Goal: Information Seeking & Learning: Learn about a topic

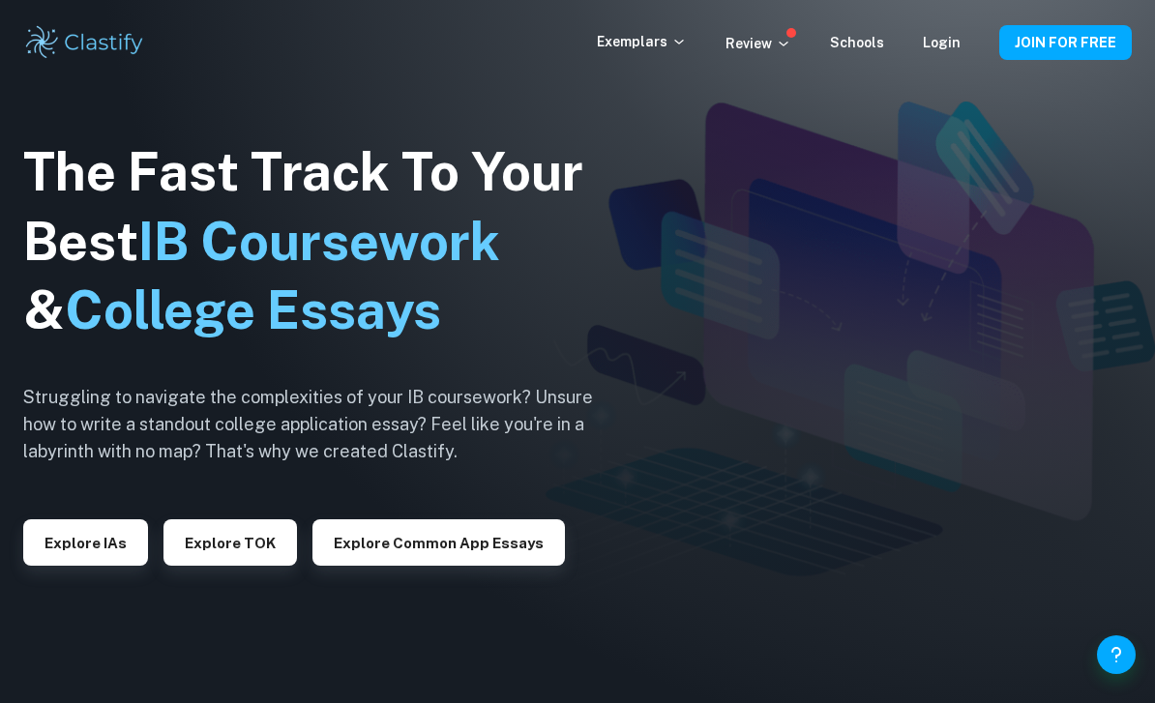
click at [112, 566] on button "Explore IAs" at bounding box center [85, 542] width 125 height 46
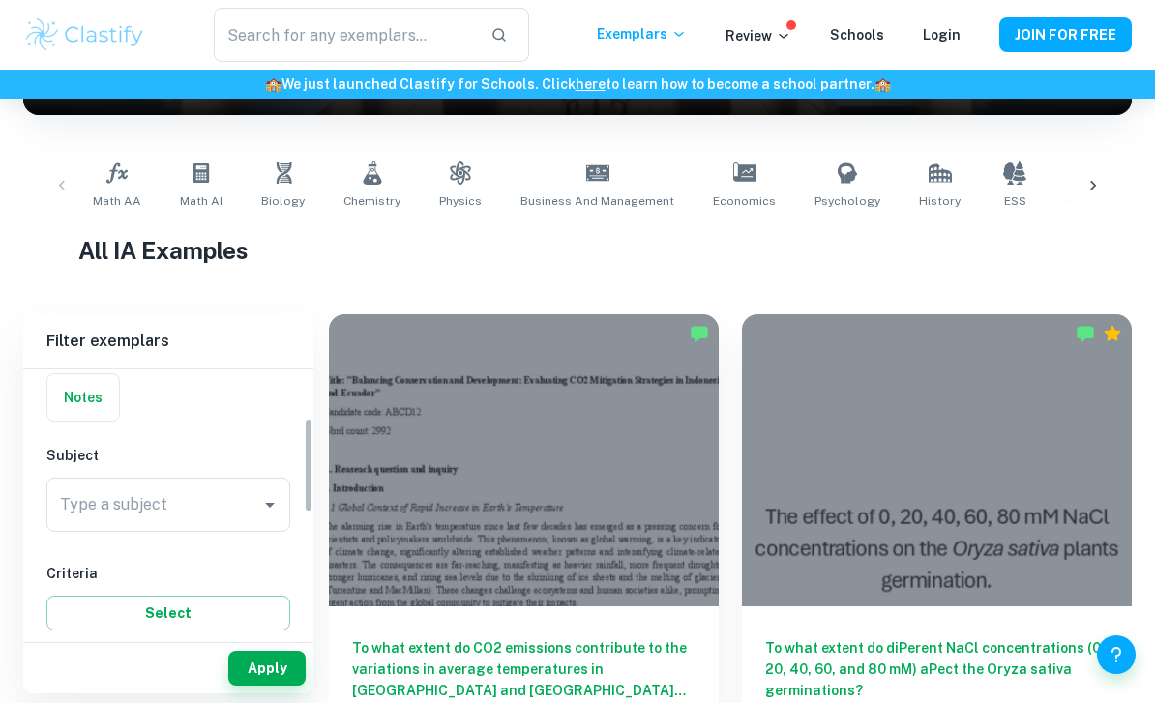
scroll to position [169, 0]
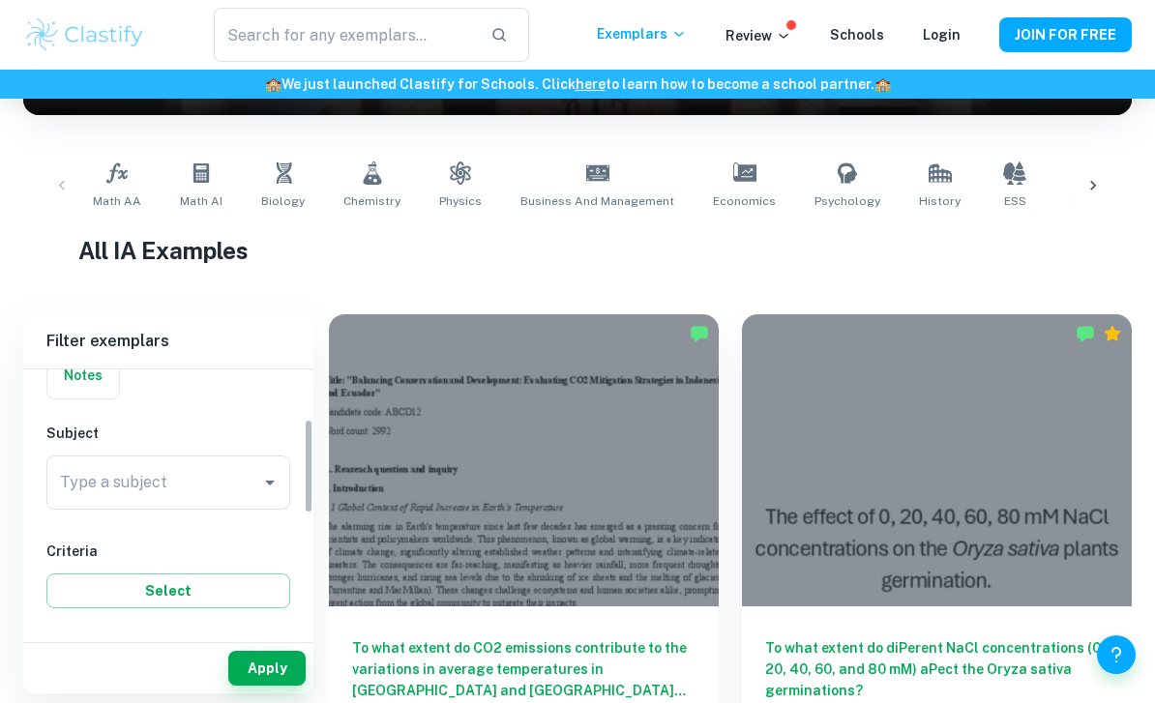
click at [242, 467] on input "Type a subject" at bounding box center [153, 482] width 197 height 37
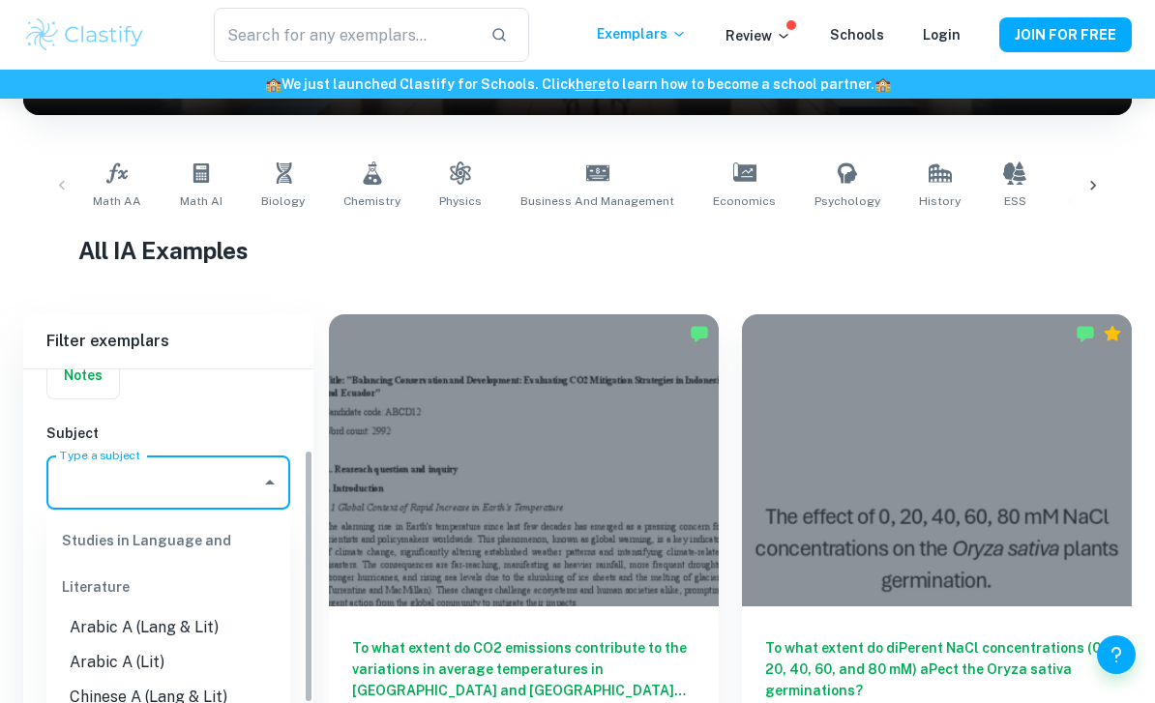
scroll to position [337, 0]
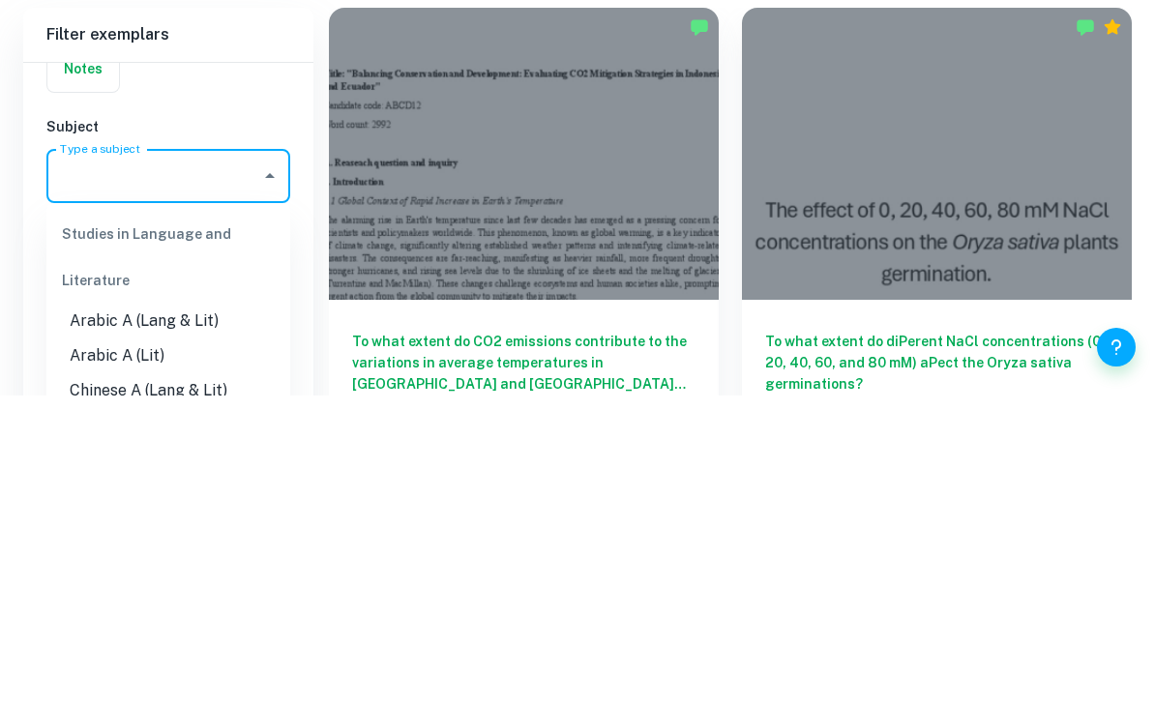
type input "z"
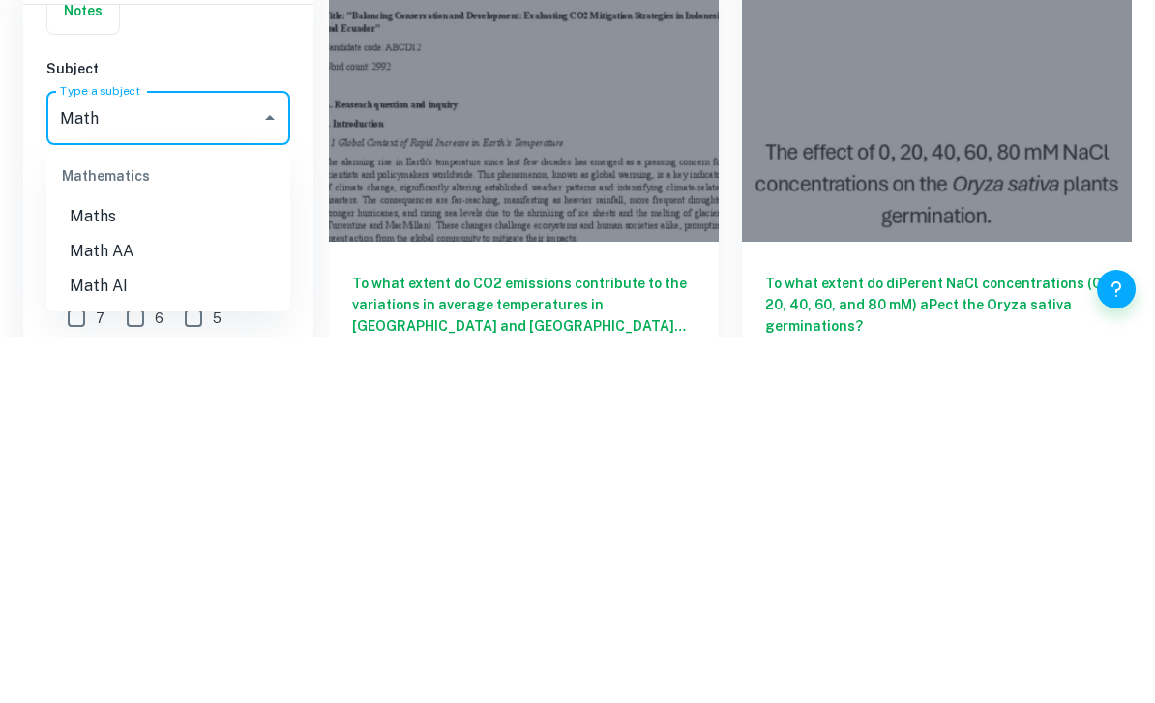
click at [177, 600] on li "Math AA" at bounding box center [168, 617] width 244 height 35
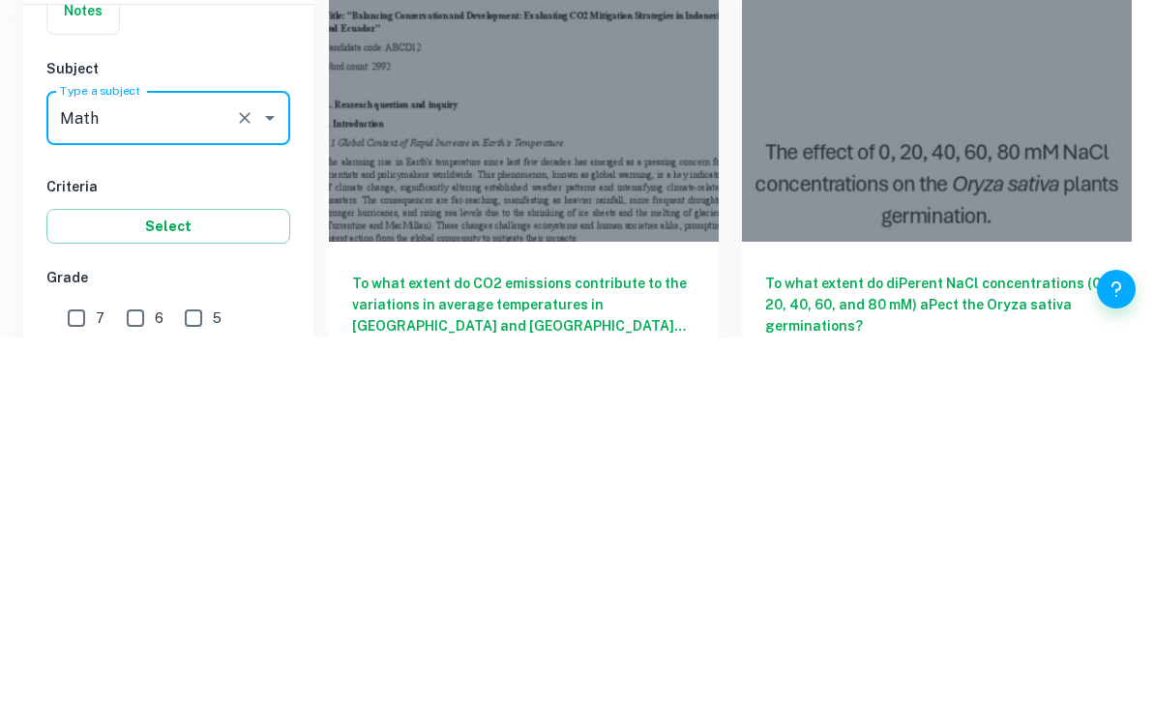
type input "Math AA"
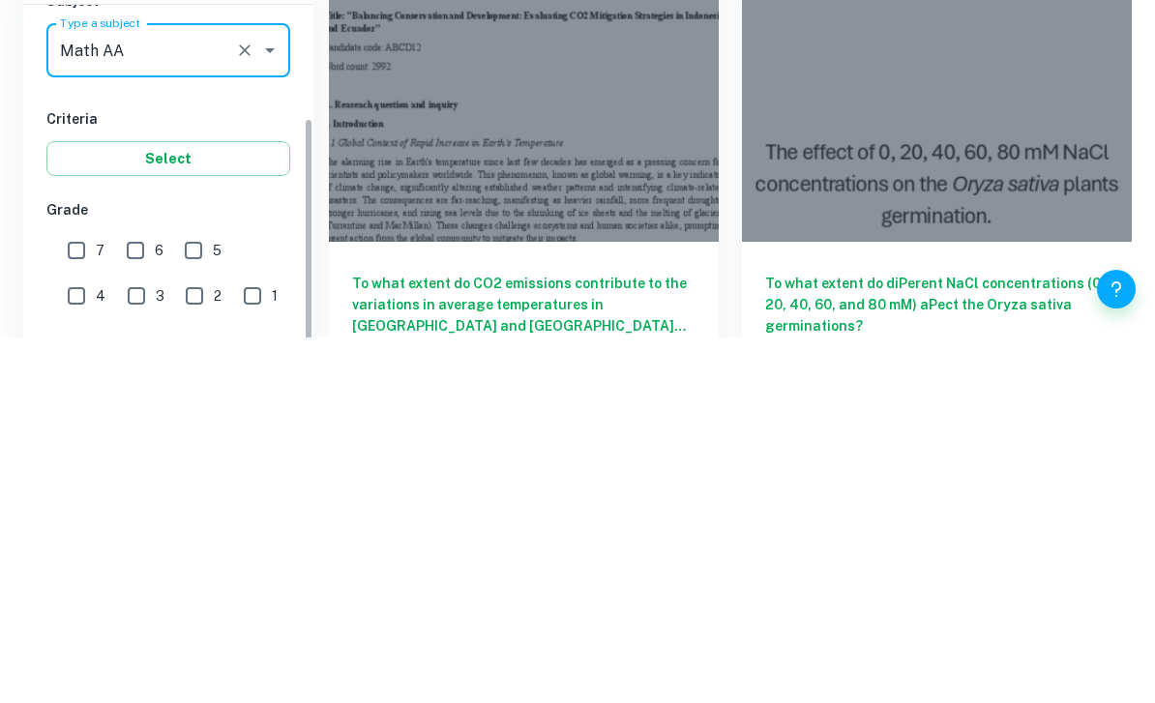
scroll to position [238, 0]
click at [90, 596] on input "7" at bounding box center [76, 615] width 39 height 39
checkbox input "true"
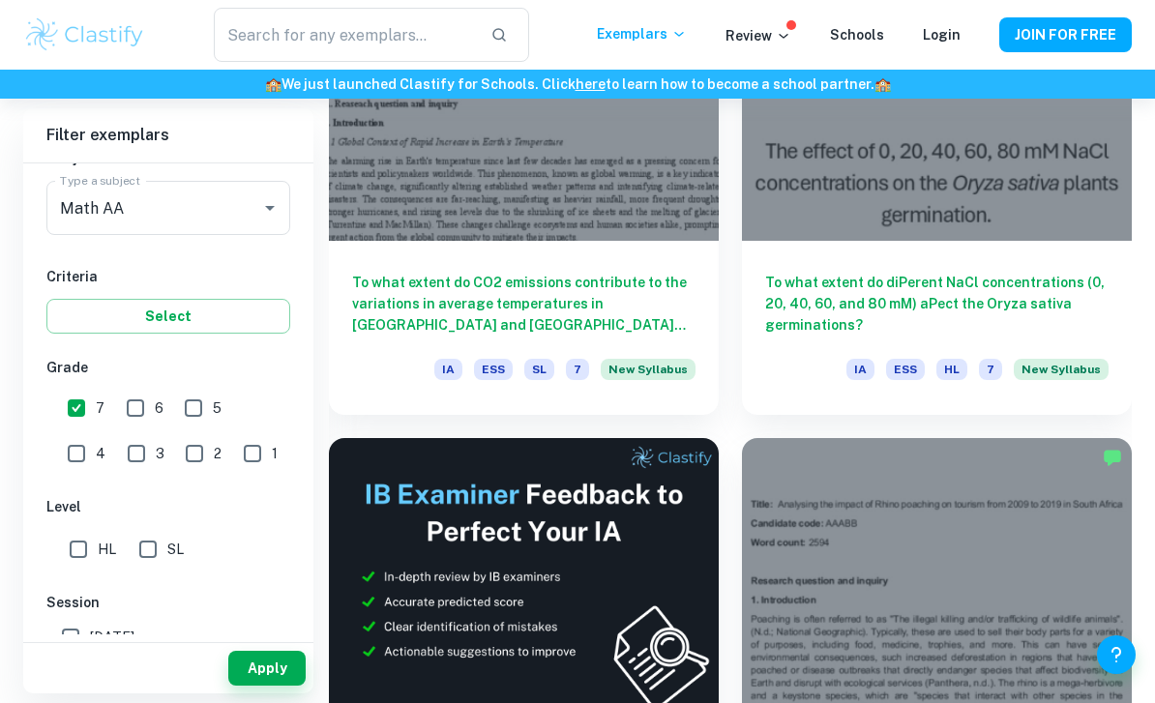
click at [140, 410] on input "6" at bounding box center [135, 408] width 39 height 39
checkbox input "true"
click at [92, 554] on input "HL" at bounding box center [78, 549] width 39 height 39
checkbox input "true"
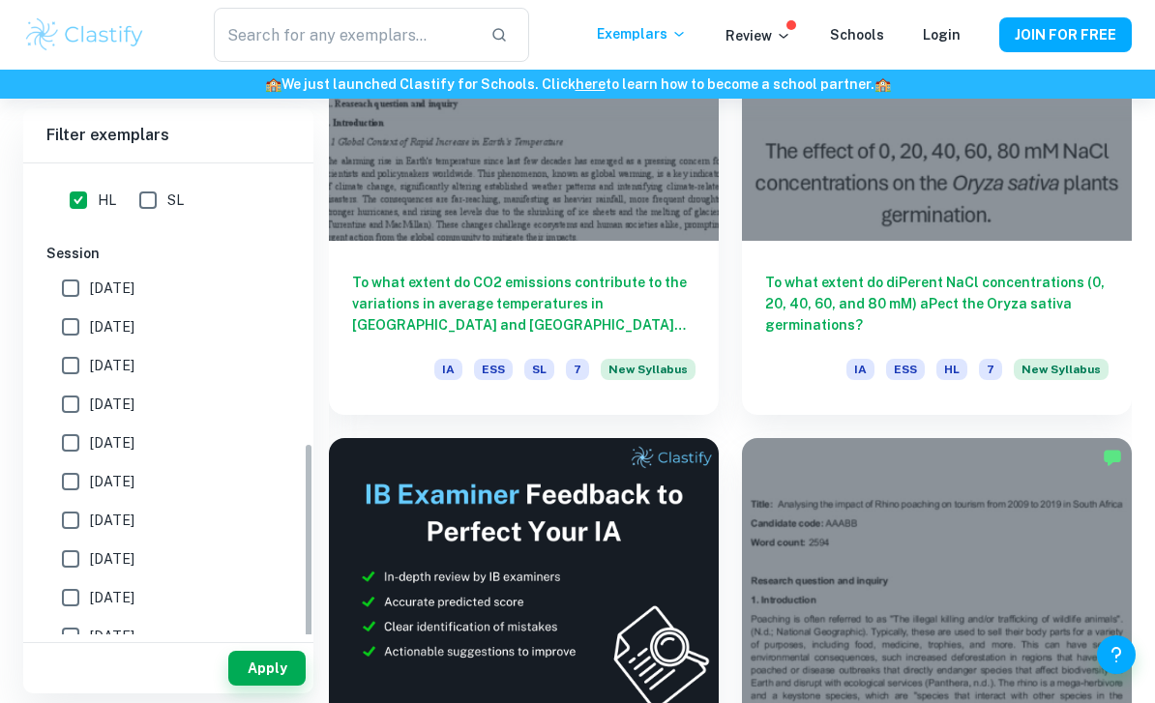
scroll to position [585, 0]
click at [153, 639] on label "[DATE]" at bounding box center [162, 638] width 223 height 39
click at [90, 639] on input "[DATE]" at bounding box center [70, 638] width 39 height 39
checkbox input "true"
click at [134, 601] on span "[DATE]" at bounding box center [112, 599] width 45 height 21
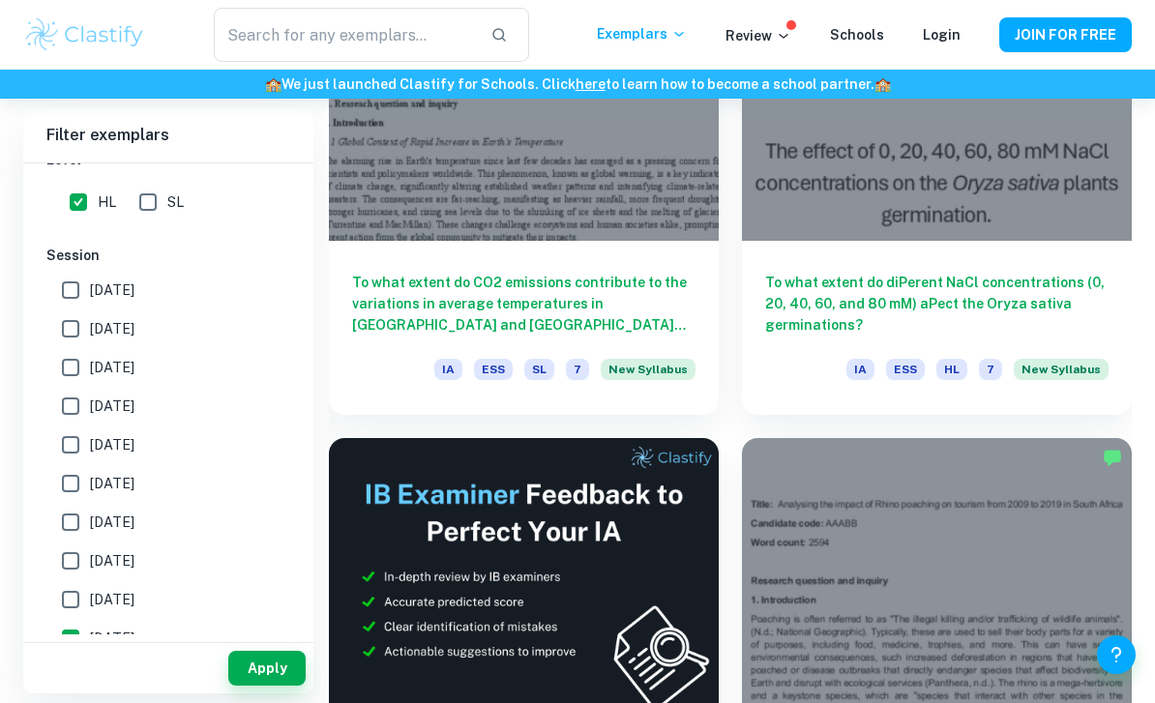
click at [90, 601] on input "[DATE]" at bounding box center [70, 599] width 39 height 39
checkbox input "true"
click at [134, 554] on span "[DATE]" at bounding box center [112, 560] width 45 height 21
click at [90, 554] on input "[DATE]" at bounding box center [70, 561] width 39 height 39
click at [134, 553] on span "[DATE]" at bounding box center [112, 560] width 45 height 21
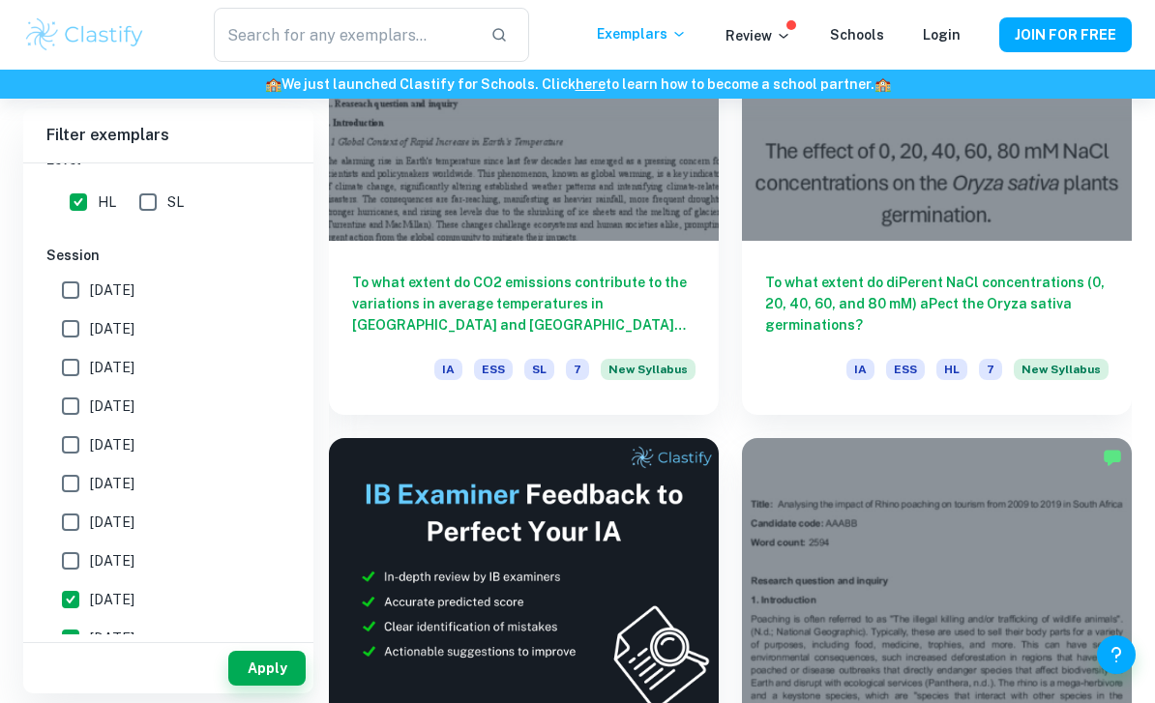
click at [90, 553] on input "[DATE]" at bounding box center [70, 561] width 39 height 39
checkbox input "false"
click at [134, 487] on span "[DATE]" at bounding box center [112, 483] width 45 height 21
click at [90, 487] on input "[DATE]" at bounding box center [70, 483] width 39 height 39
checkbox input "true"
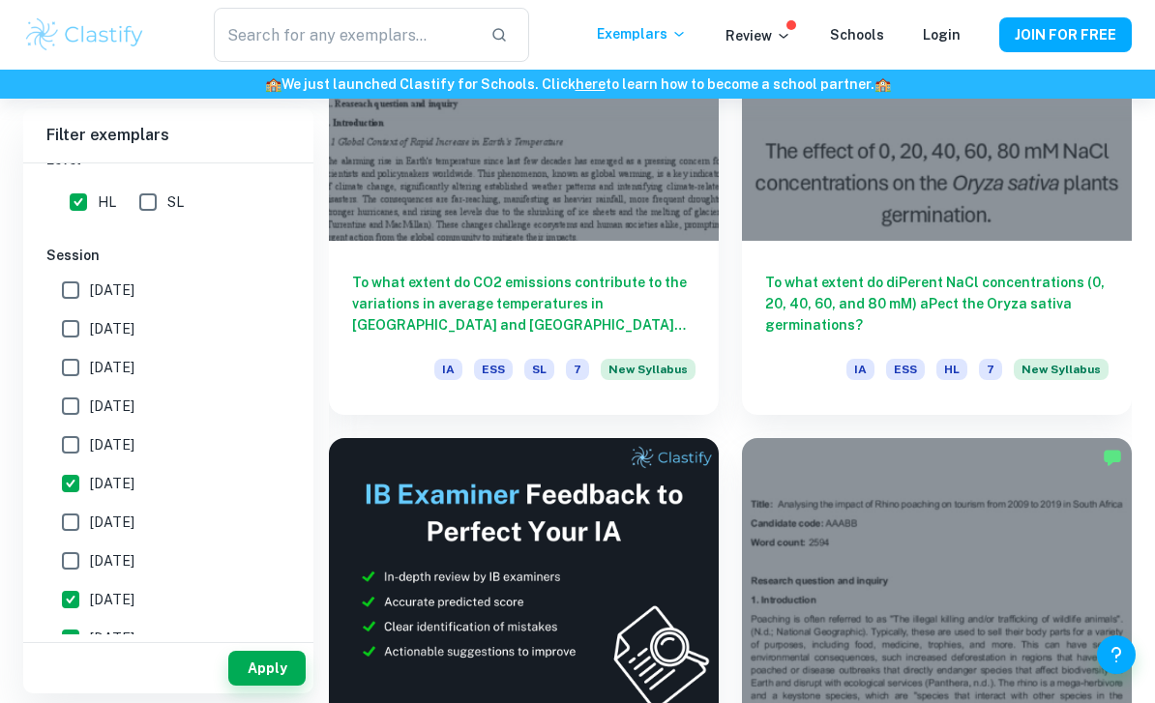
click at [137, 536] on label "[DATE]" at bounding box center [162, 522] width 223 height 39
click at [90, 536] on input "[DATE]" at bounding box center [70, 522] width 39 height 39
click at [136, 536] on label "[DATE]" at bounding box center [162, 522] width 223 height 39
click at [90, 536] on input "[DATE]" at bounding box center [70, 522] width 39 height 39
checkbox input "false"
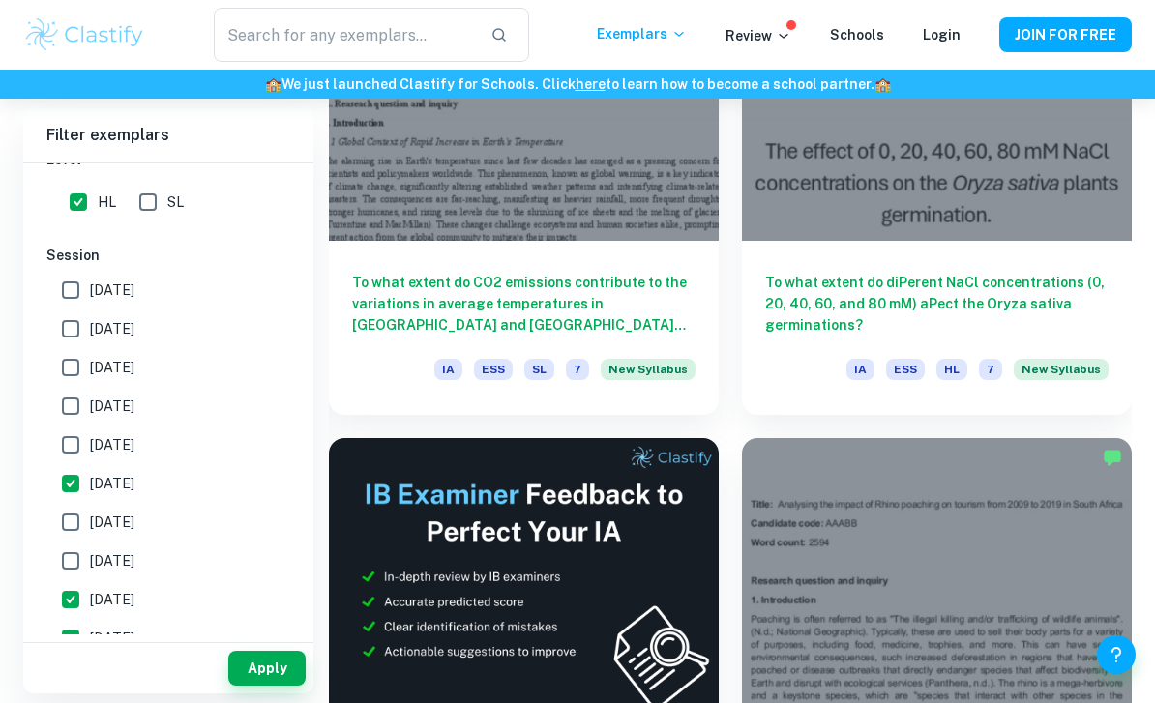
click at [141, 548] on label "[DATE]" at bounding box center [162, 561] width 223 height 39
click at [90, 548] on input "[DATE]" at bounding box center [70, 561] width 39 height 39
checkbox input "true"
click at [134, 522] on span "[DATE]" at bounding box center [112, 522] width 45 height 21
click at [90, 522] on input "[DATE]" at bounding box center [70, 522] width 39 height 39
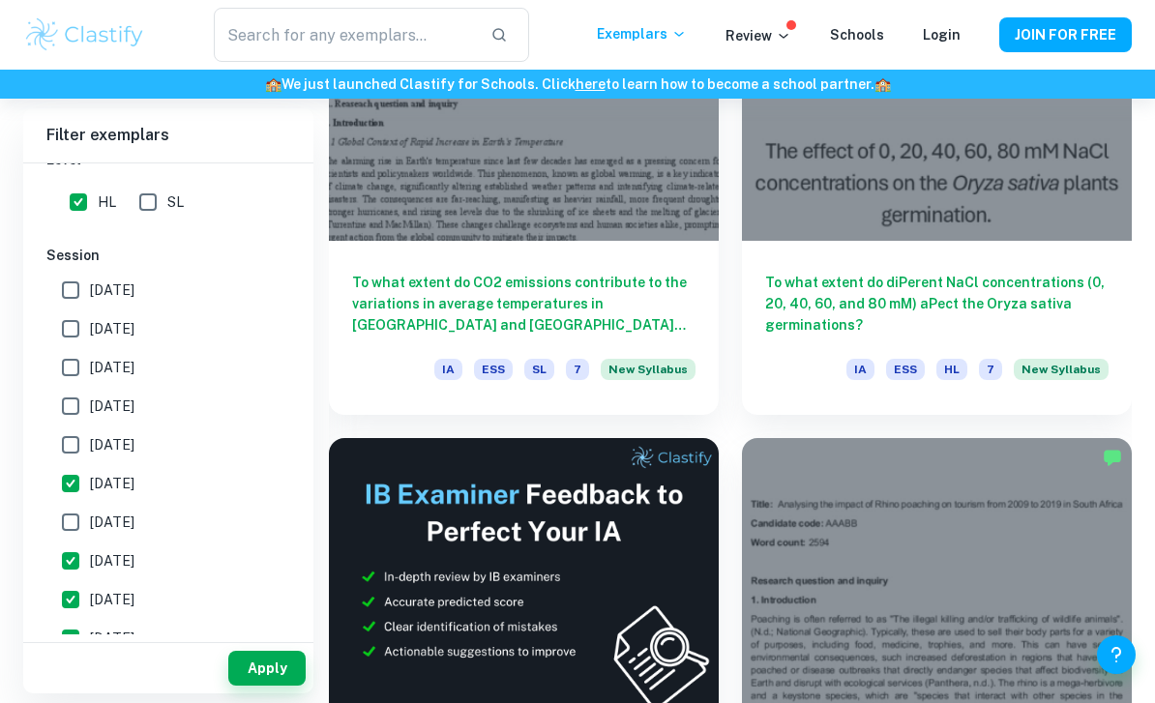
checkbox input "true"
click at [134, 444] on span "[DATE]" at bounding box center [112, 444] width 45 height 21
click at [90, 444] on input "[DATE]" at bounding box center [70, 445] width 39 height 39
checkbox input "true"
click at [134, 403] on span "[DATE]" at bounding box center [112, 406] width 45 height 21
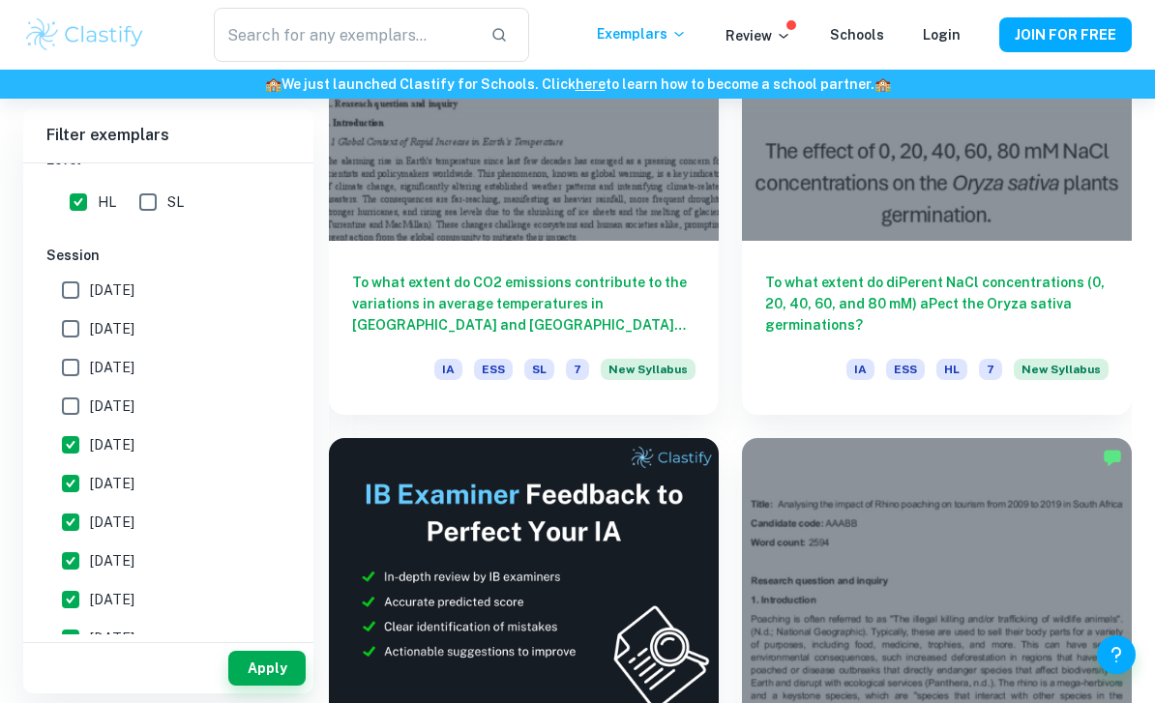
click at [90, 403] on input "[DATE]" at bounding box center [70, 406] width 39 height 39
click at [134, 403] on span "[DATE]" at bounding box center [112, 406] width 45 height 21
click at [90, 403] on input "[DATE]" at bounding box center [70, 406] width 39 height 39
checkbox input "false"
click at [134, 326] on span "[DATE]" at bounding box center [112, 328] width 45 height 21
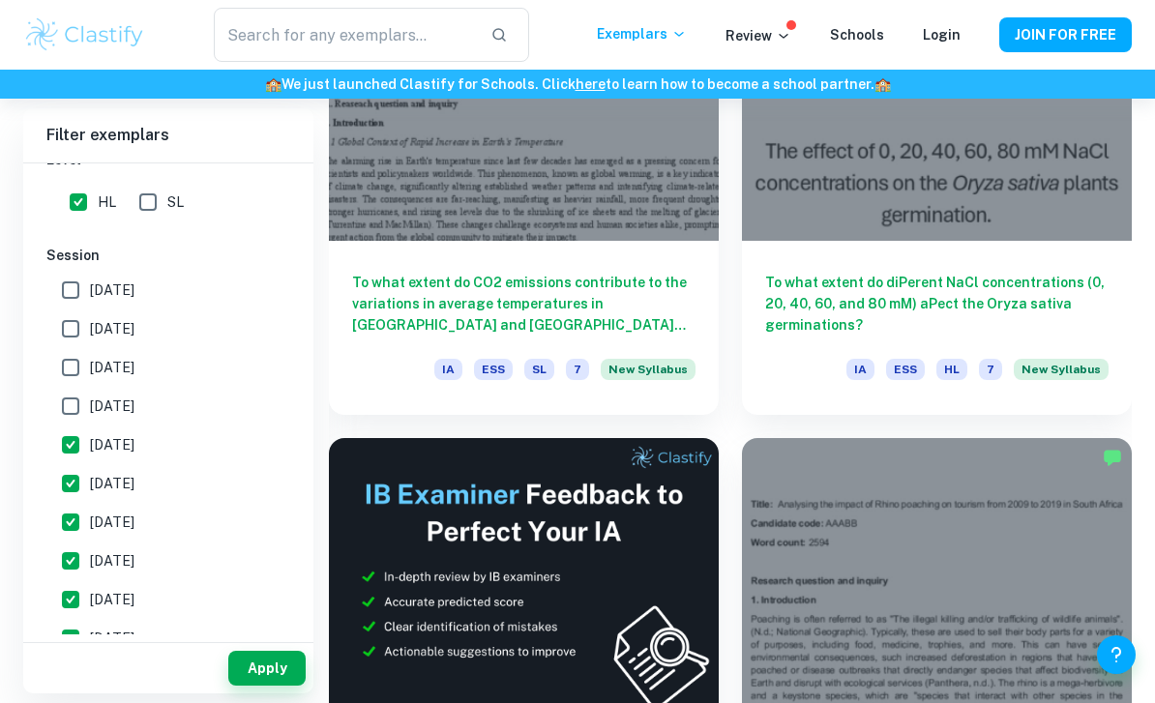
click at [90, 326] on input "[DATE]" at bounding box center [70, 329] width 39 height 39
click at [134, 326] on span "[DATE]" at bounding box center [112, 328] width 45 height 21
click at [90, 326] on input "[DATE]" at bounding box center [70, 329] width 39 height 39
checkbox input "false"
click at [134, 407] on span "[DATE]" at bounding box center [112, 406] width 45 height 21
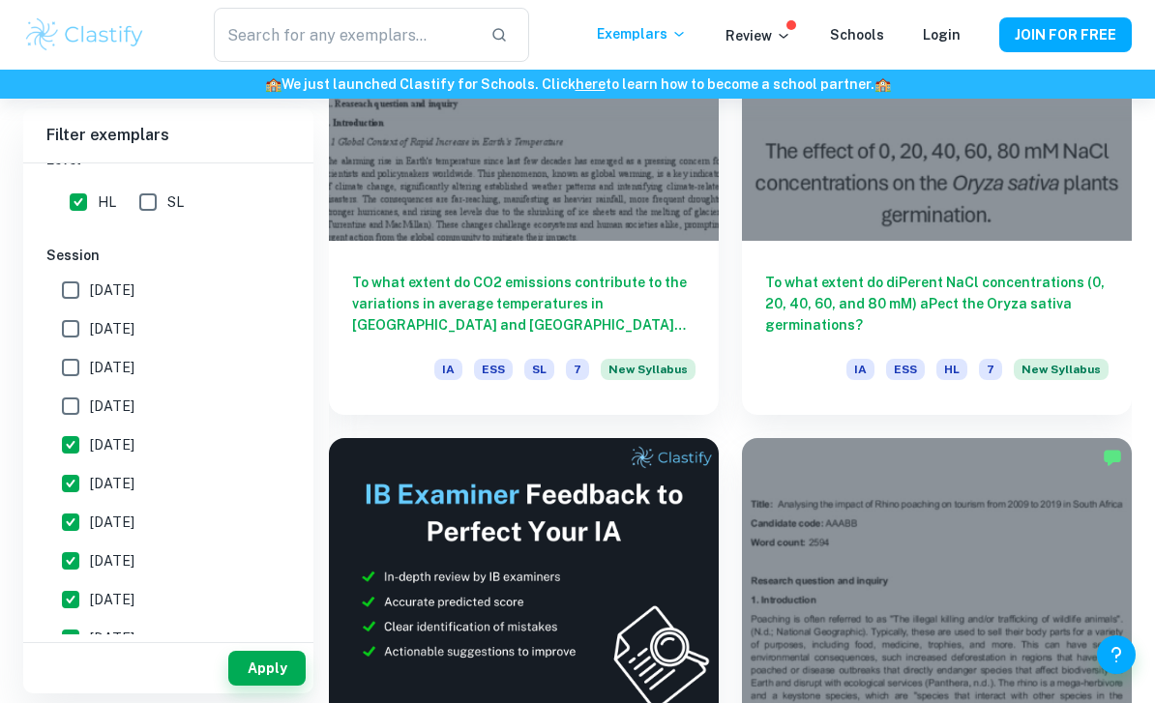
click at [90, 407] on input "[DATE]" at bounding box center [70, 406] width 39 height 39
checkbox input "true"
click at [80, 368] on input "[DATE]" at bounding box center [70, 367] width 39 height 39
click at [80, 367] on input "[DATE]" at bounding box center [70, 367] width 39 height 39
checkbox input "false"
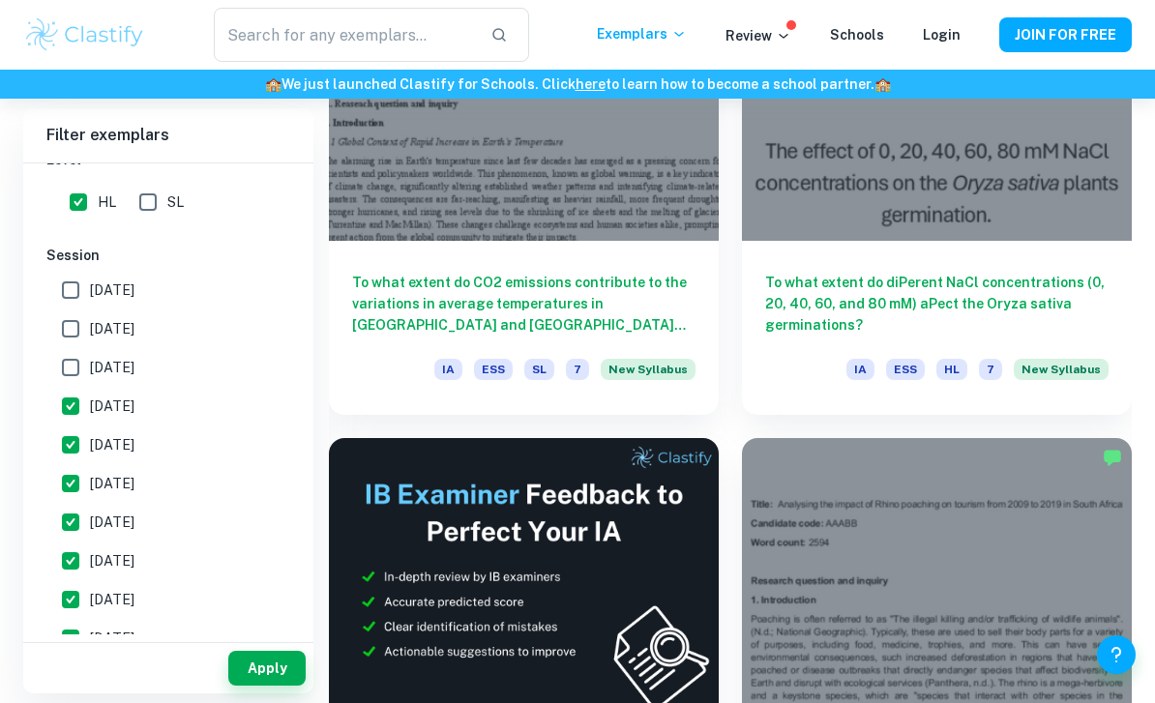
click at [84, 286] on input "[DATE]" at bounding box center [70, 290] width 39 height 39
checkbox input "true"
click at [82, 314] on input "[DATE]" at bounding box center [70, 329] width 39 height 39
checkbox input "true"
click at [78, 366] on input "[DATE]" at bounding box center [70, 367] width 39 height 39
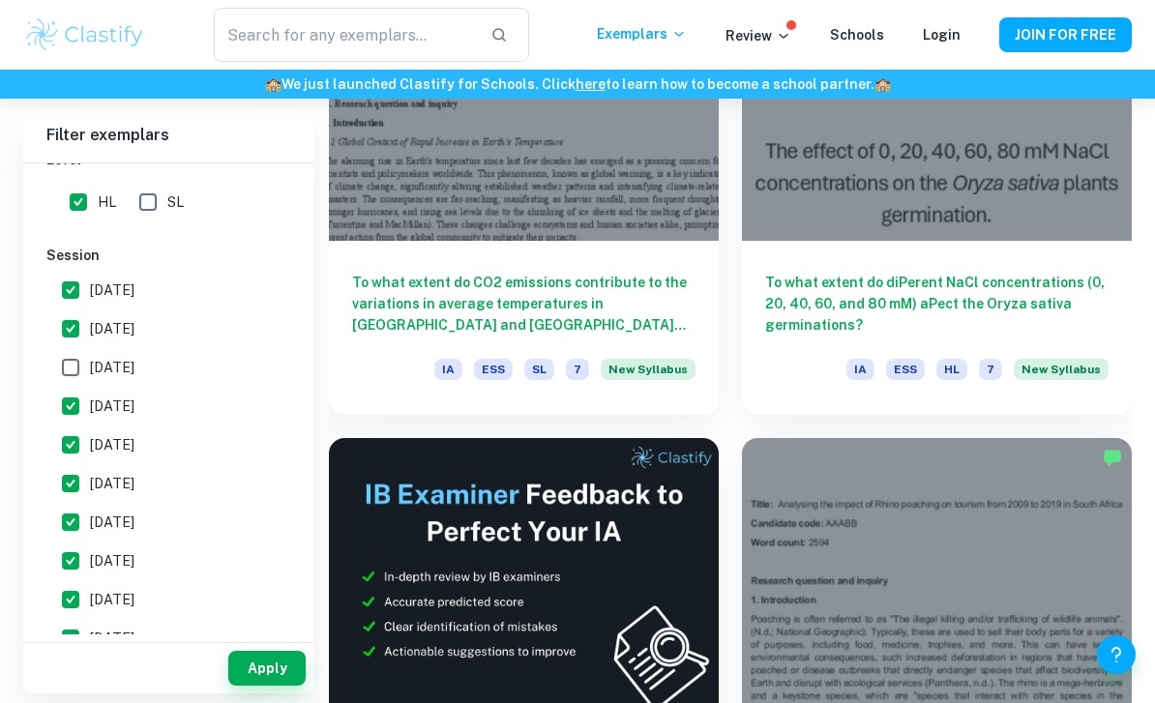
checkbox input "true"
click at [279, 686] on button "Apply" at bounding box center [266, 668] width 77 height 35
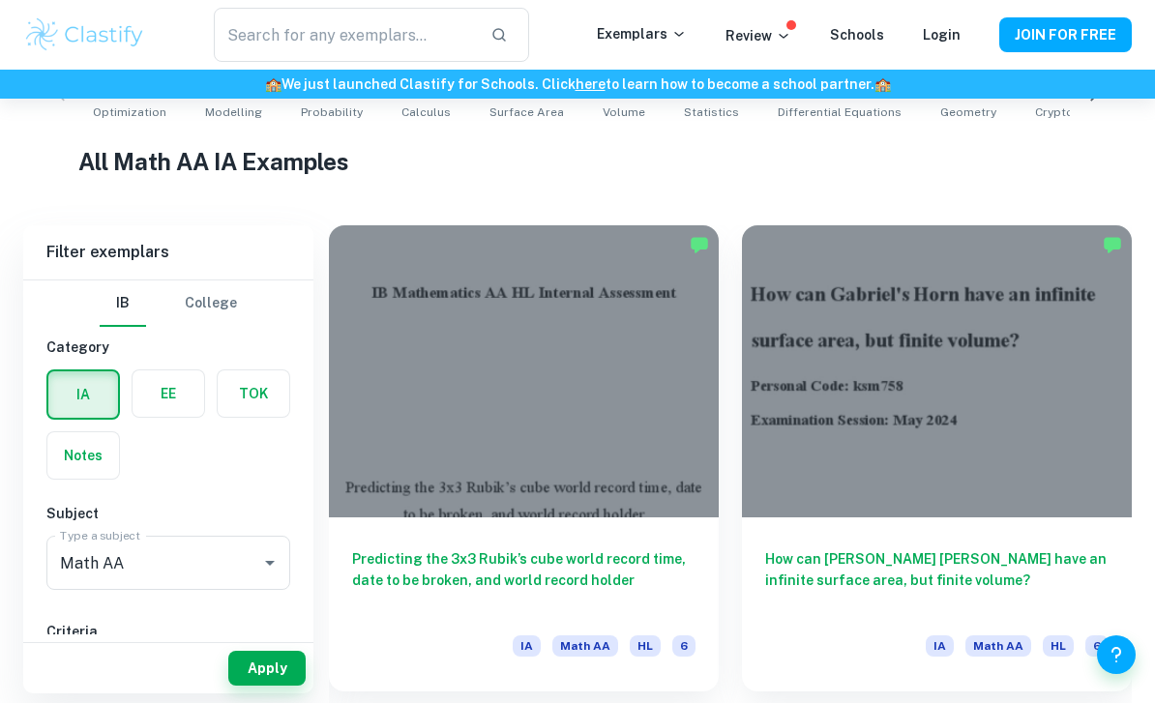
click at [630, 583] on h6 "Predicting the 3x3 Rubik’s cube world record time, date to be broken, and world…" at bounding box center [523, 581] width 343 height 64
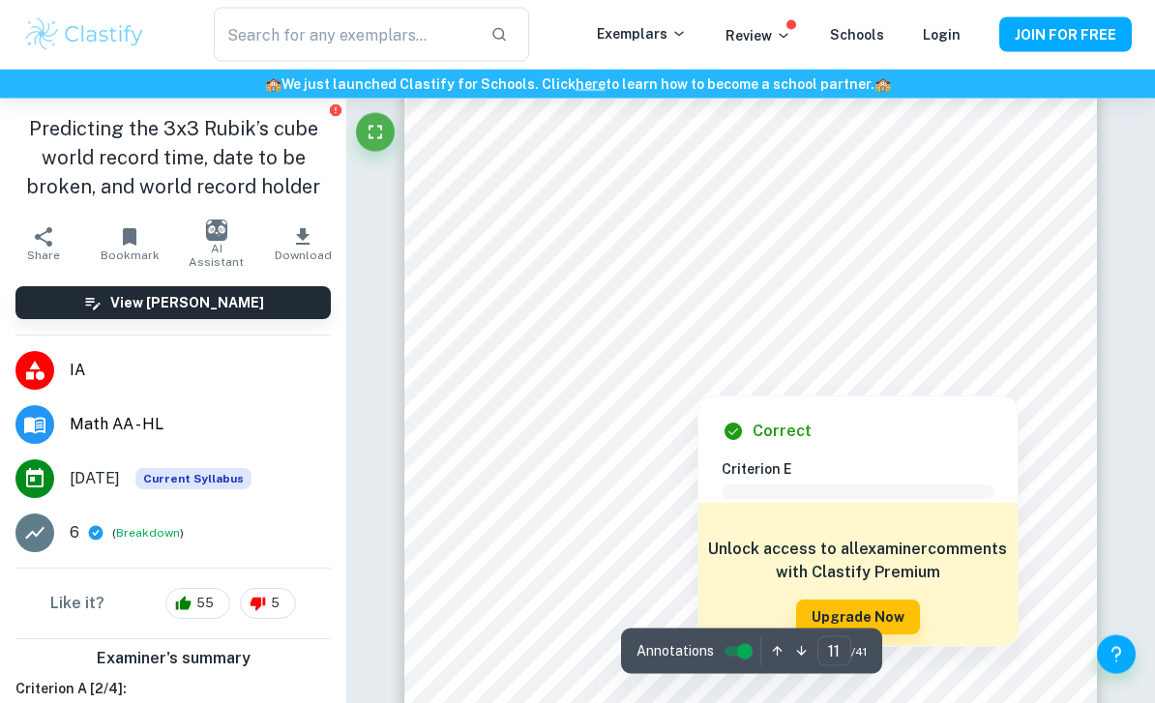
scroll to position [9573, 0]
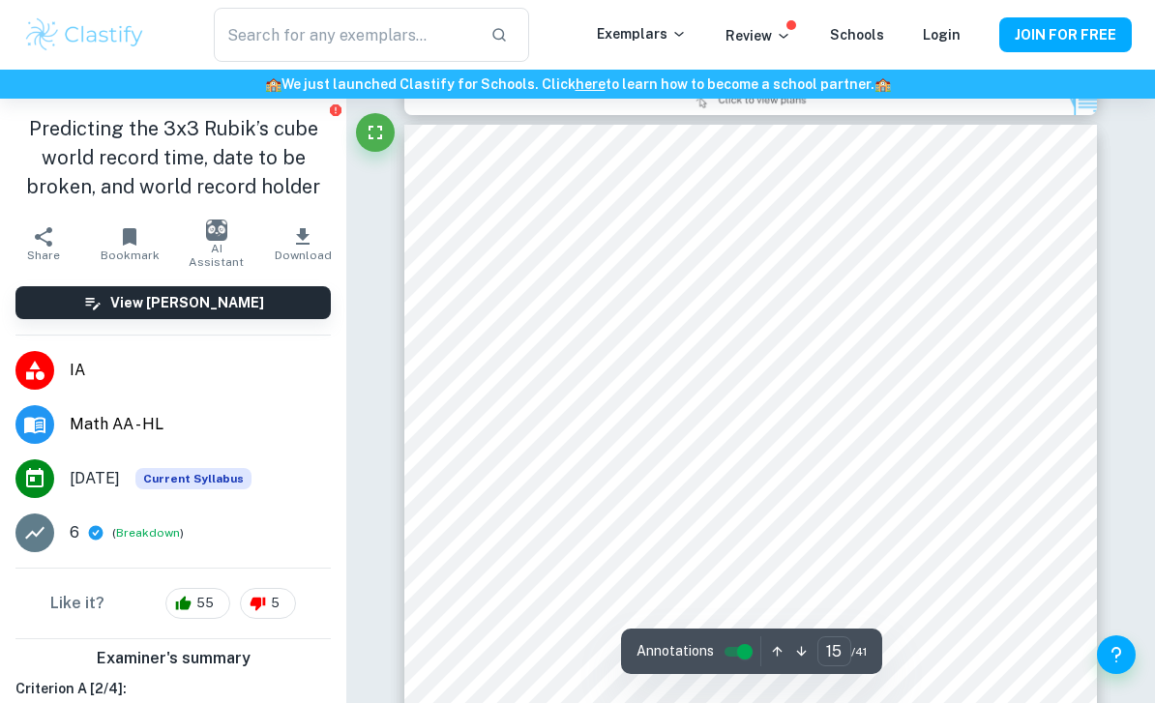
scroll to position [13257, 0]
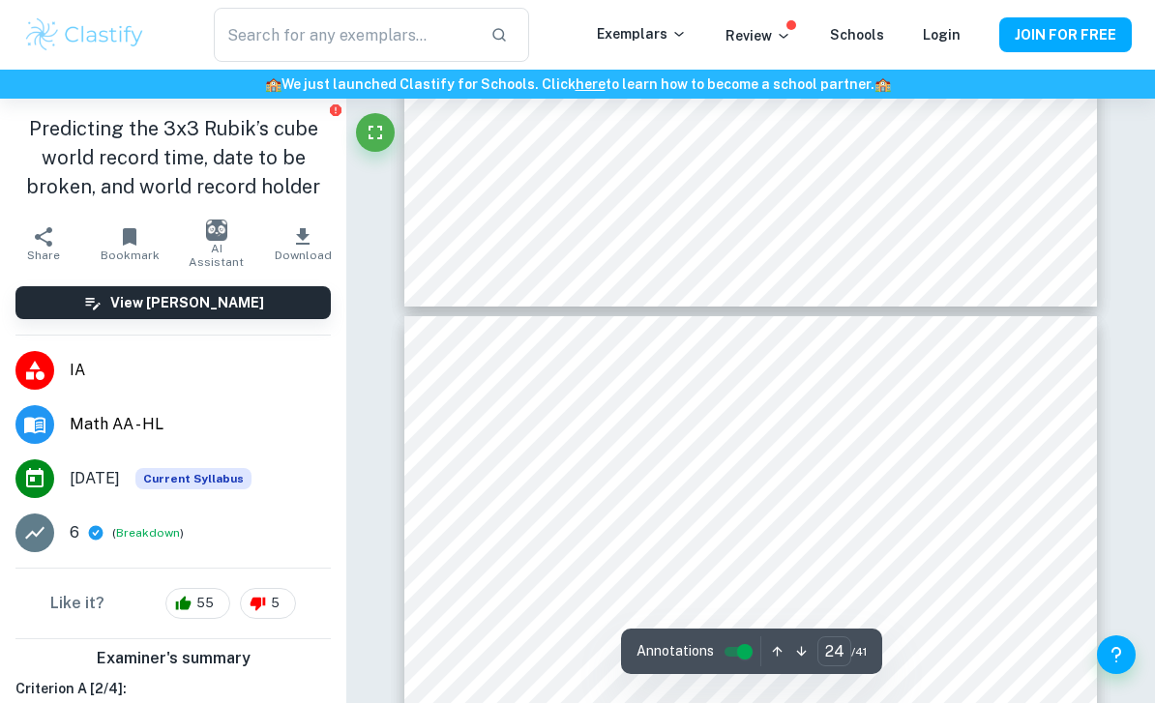
type input "23"
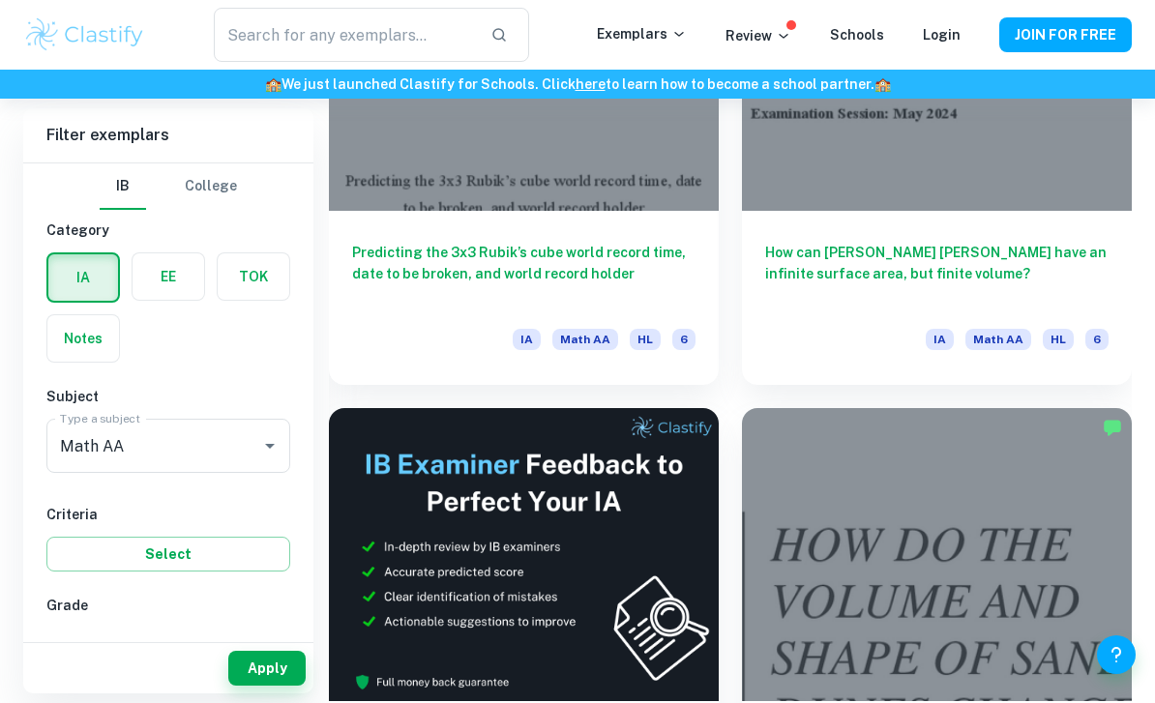
scroll to position [727, 0]
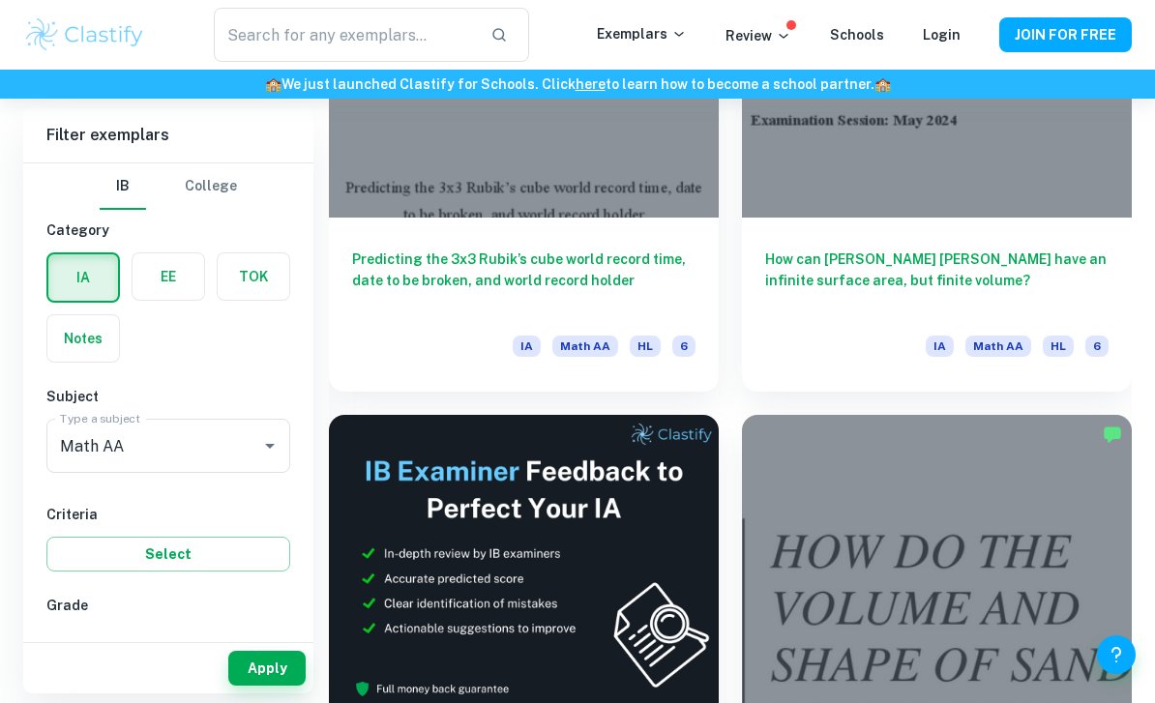
click at [1070, 274] on h6 "How can [PERSON_NAME] [PERSON_NAME] have an infinite surface area, but finite v…" at bounding box center [936, 281] width 343 height 64
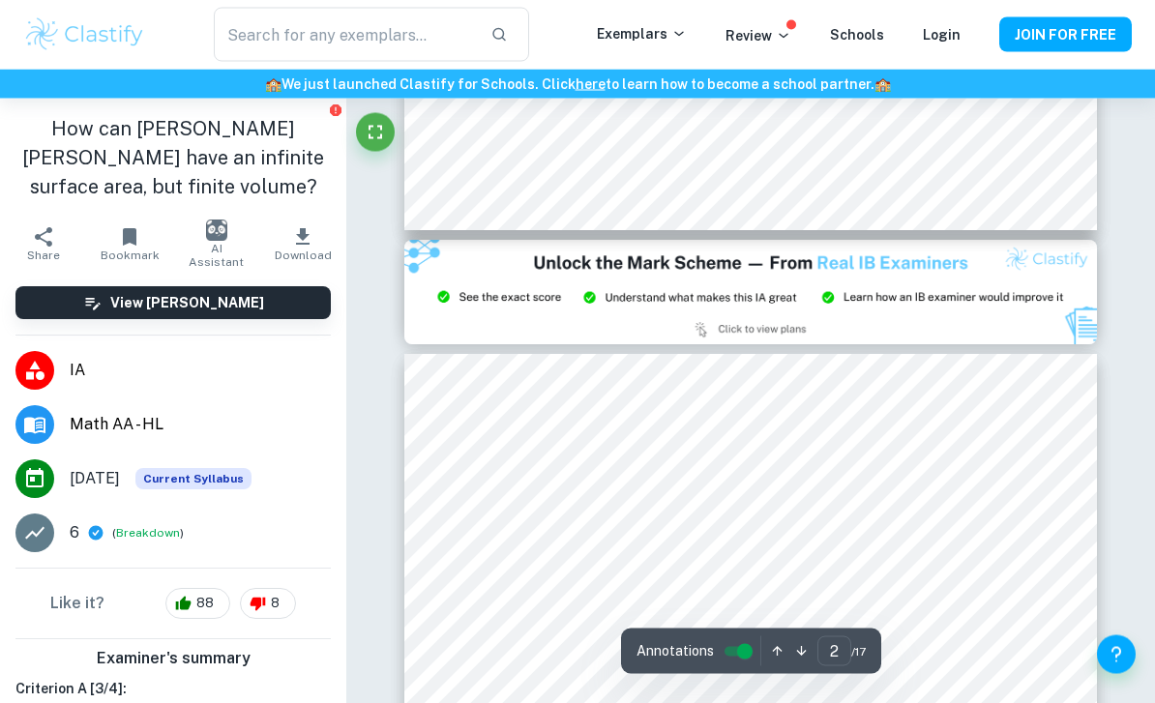
type input "3"
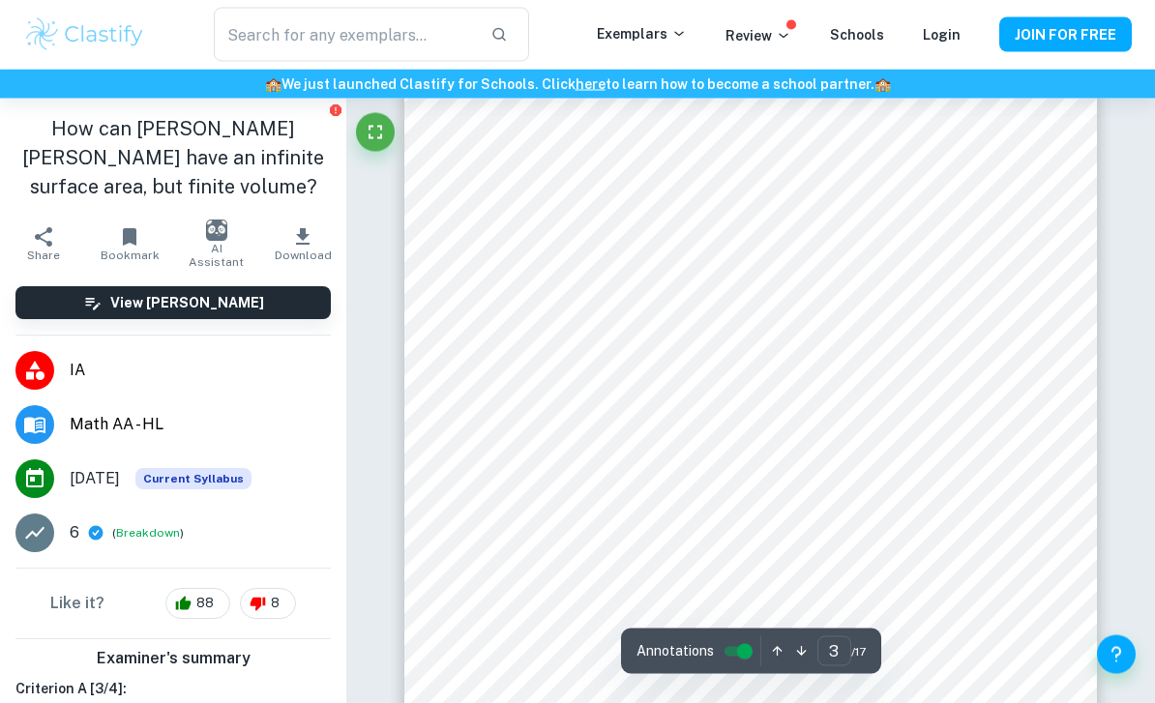
scroll to position [2311, 0]
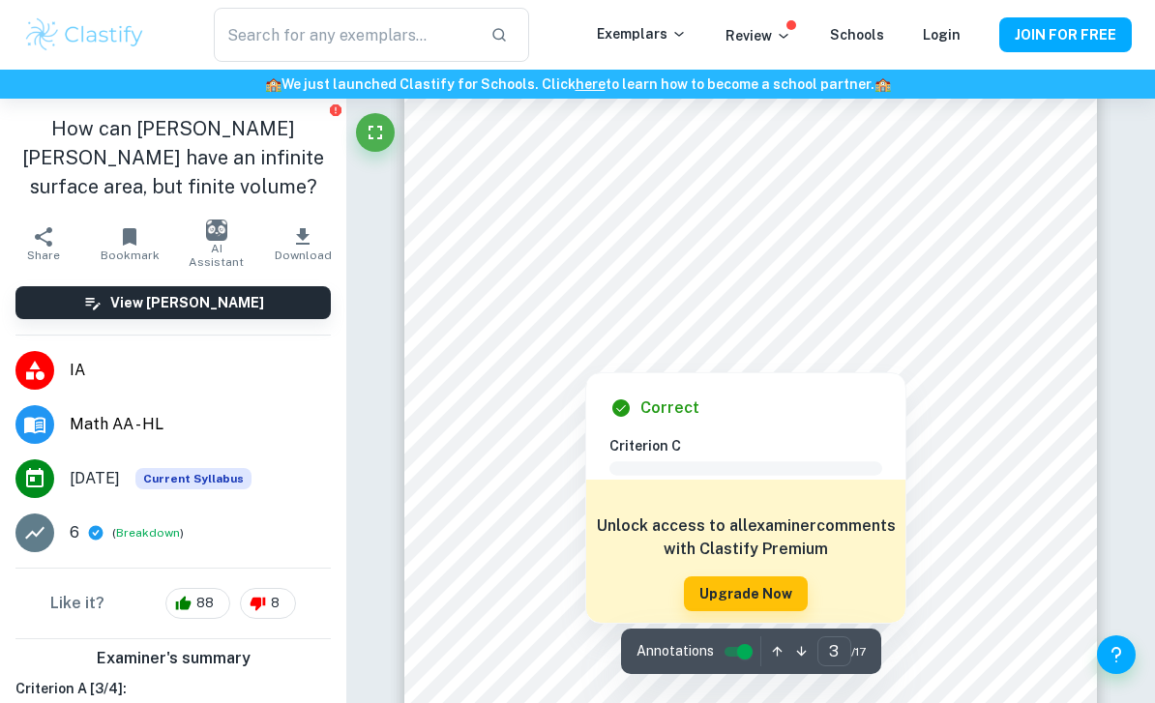
click at [977, 285] on div at bounding box center [744, 298] width 516 height 49
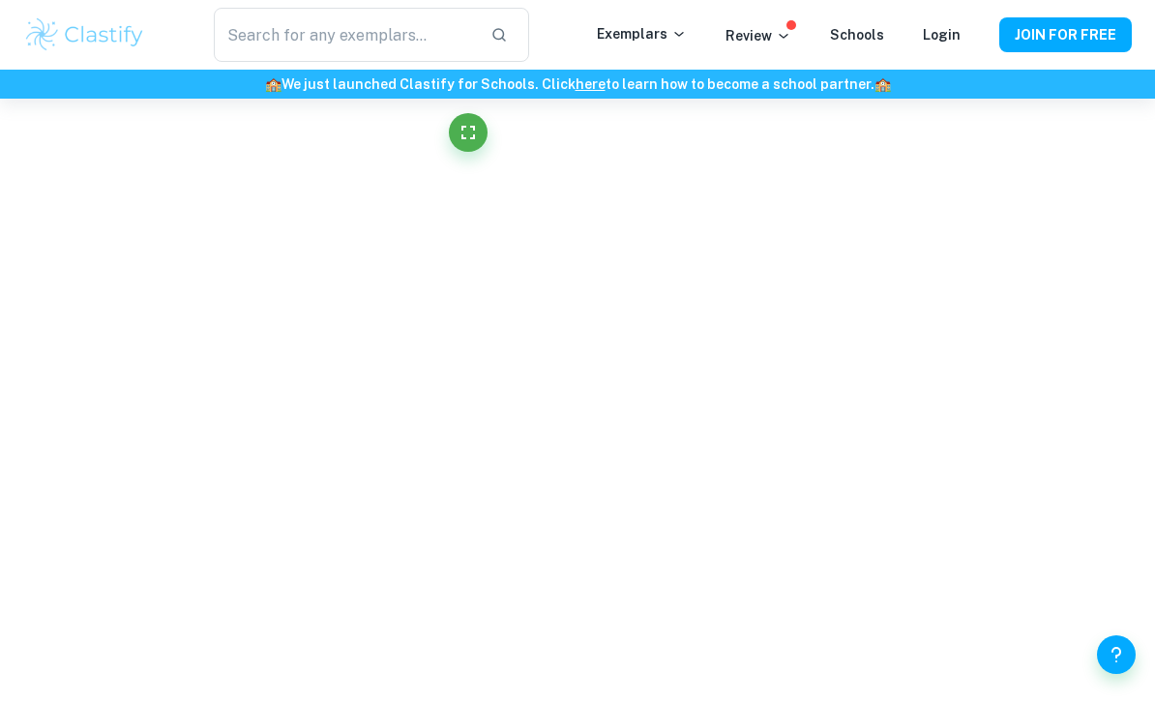
scroll to position [2170, 0]
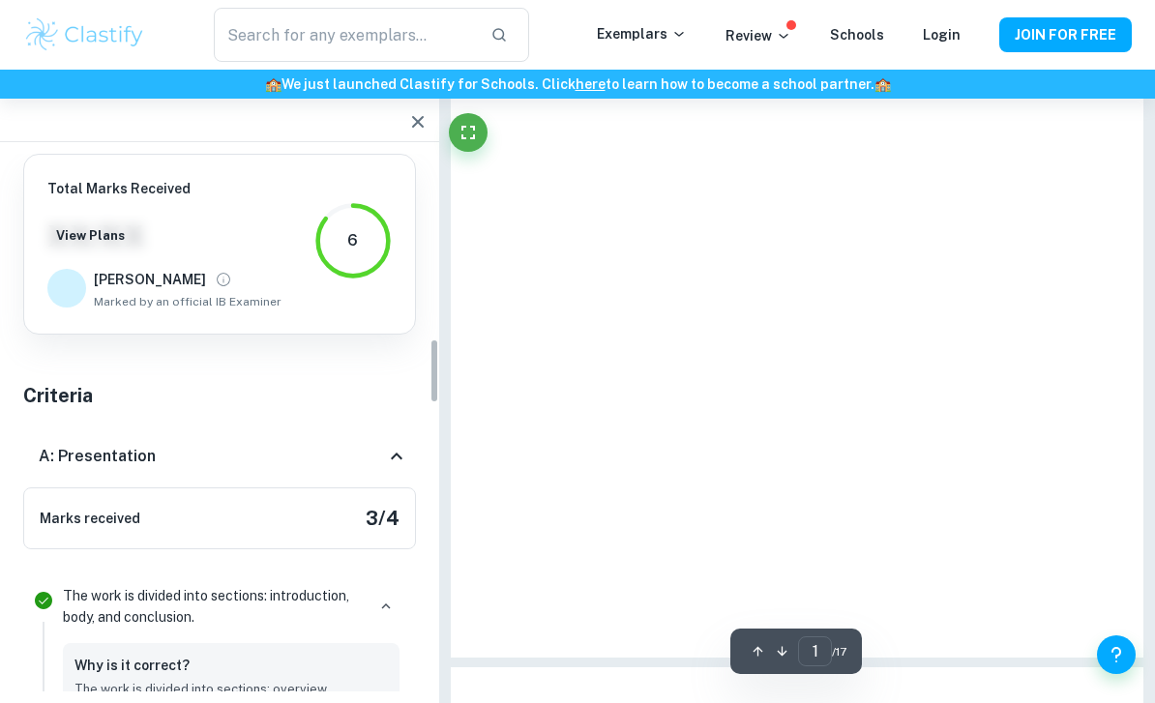
type input "3"
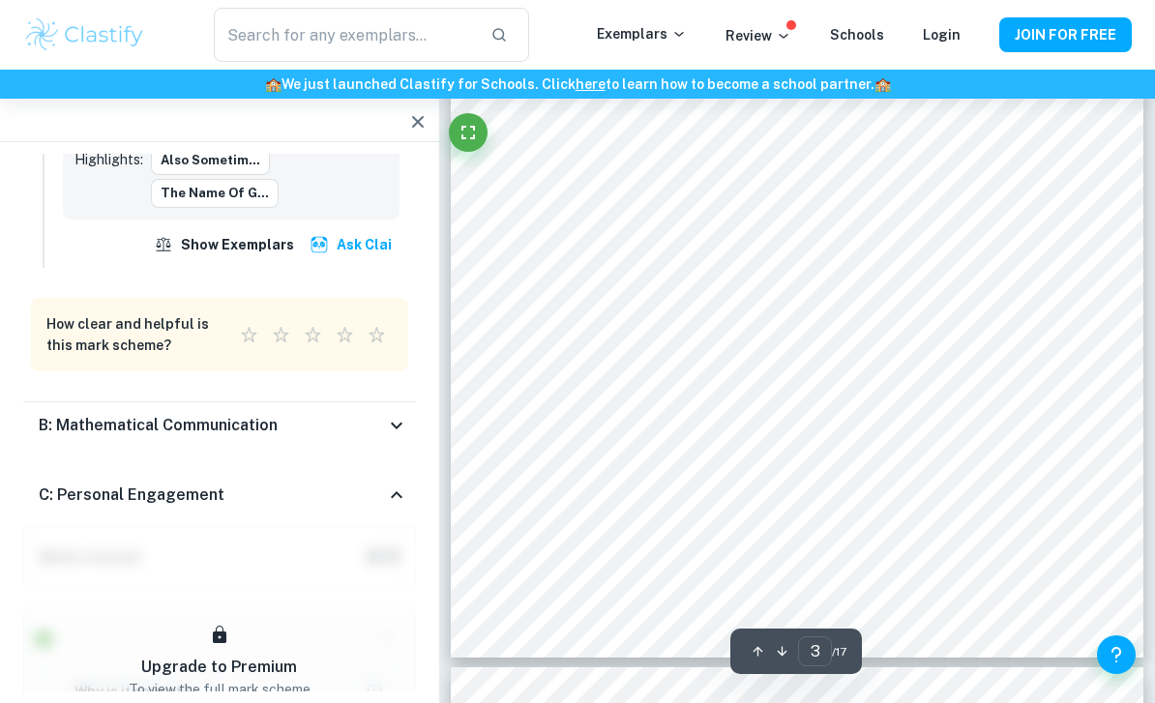
click at [410, 133] on icon "button" at bounding box center [417, 121] width 23 height 23
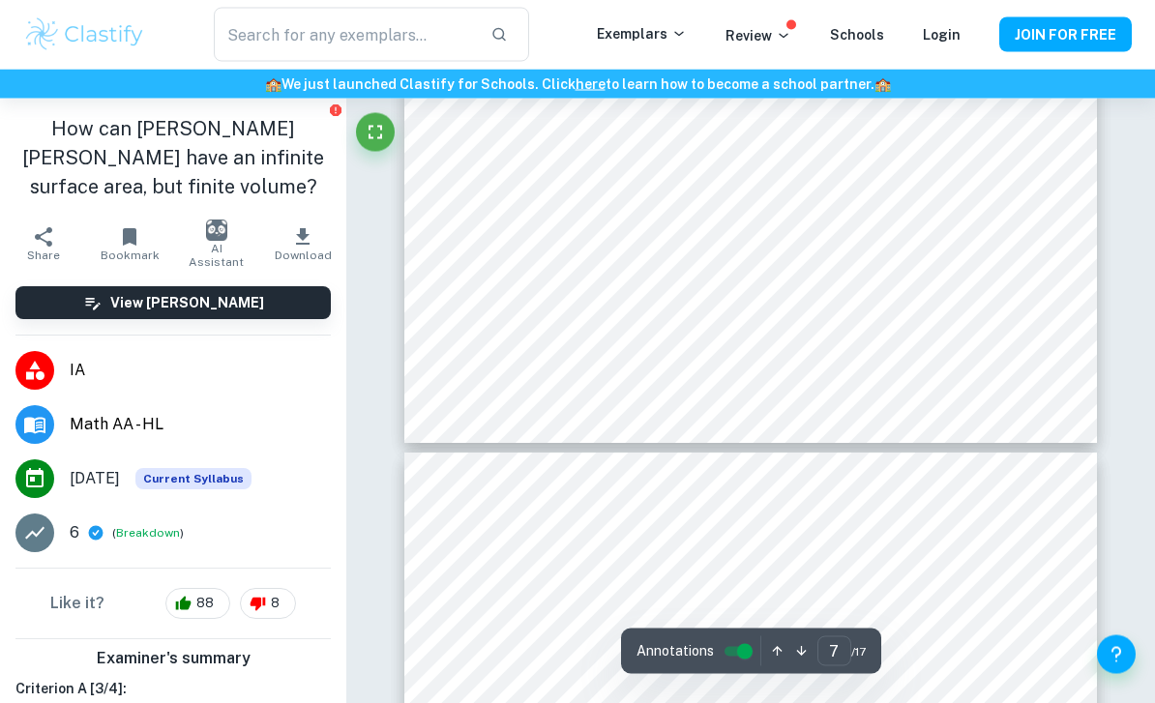
scroll to position [6124, 0]
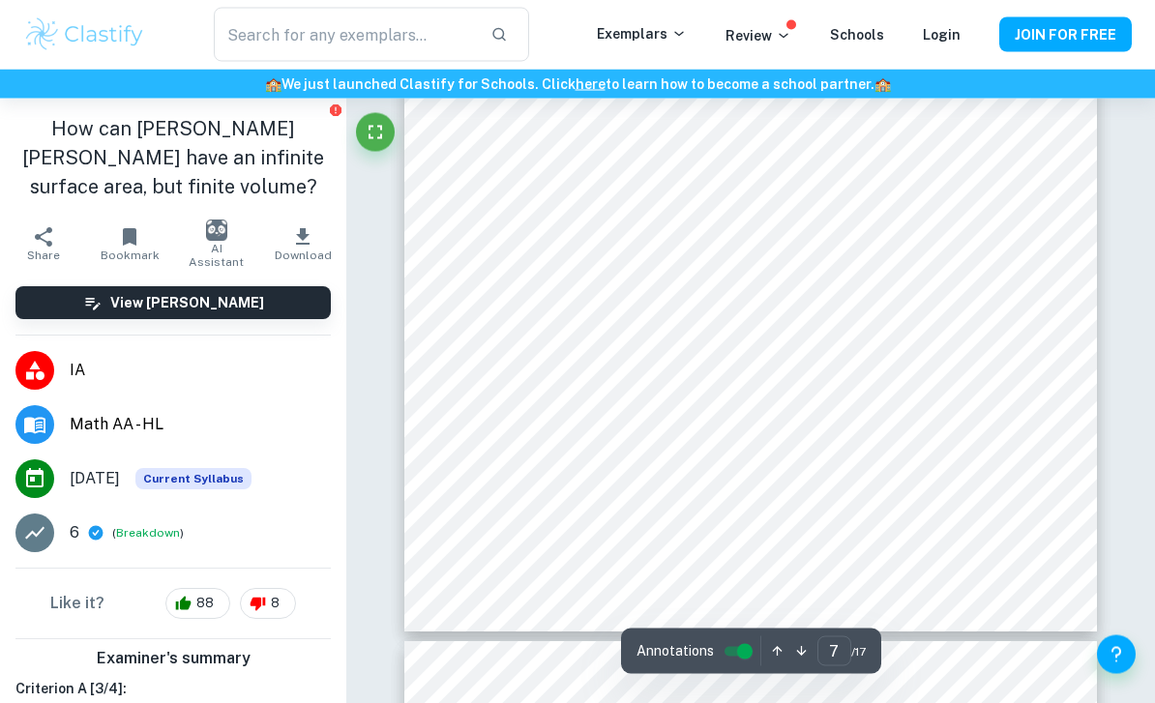
type input "8"
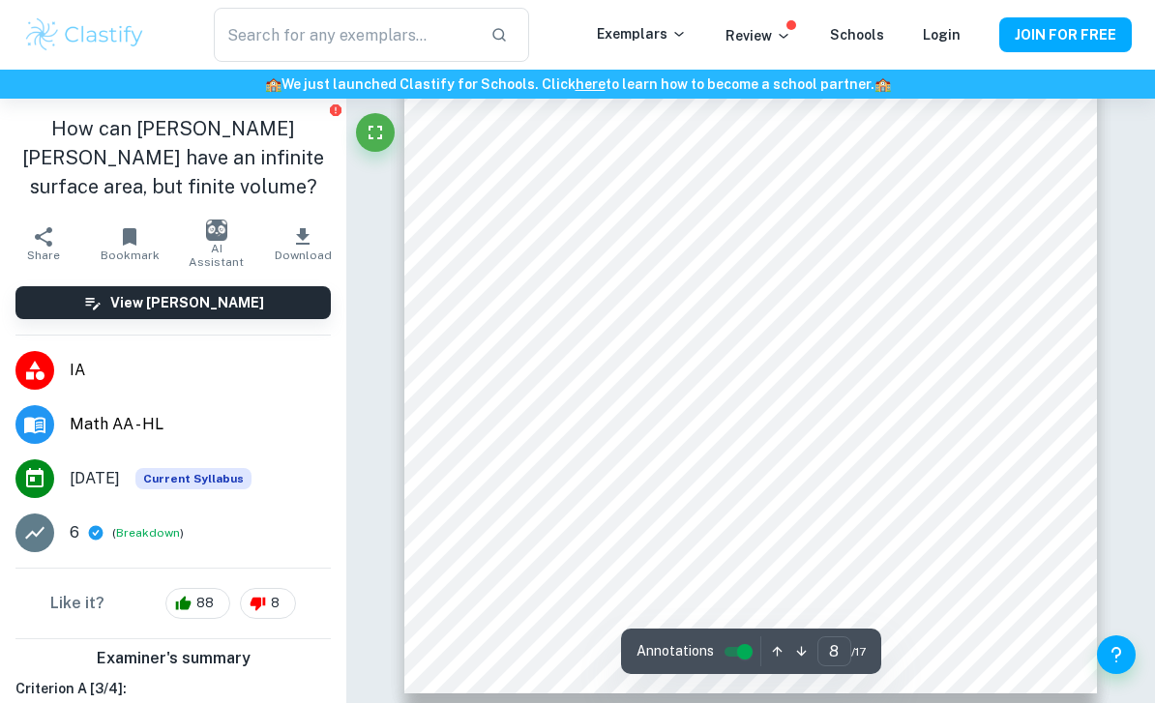
scroll to position [6853, 0]
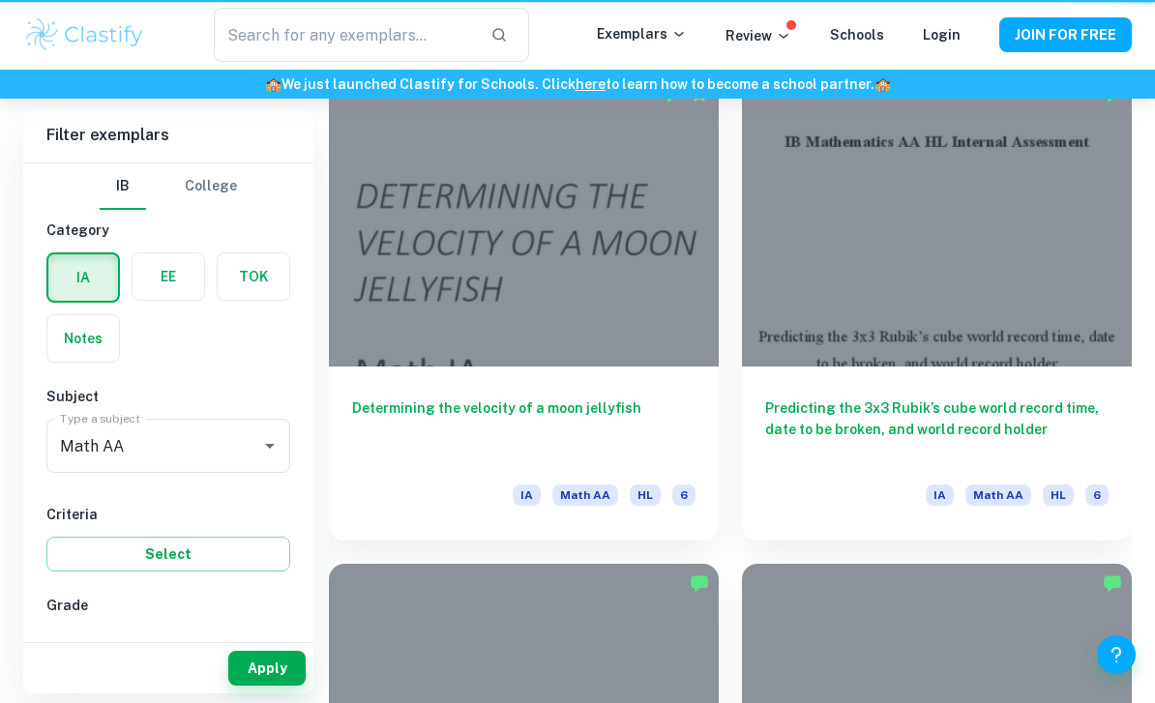
scroll to position [788, 0]
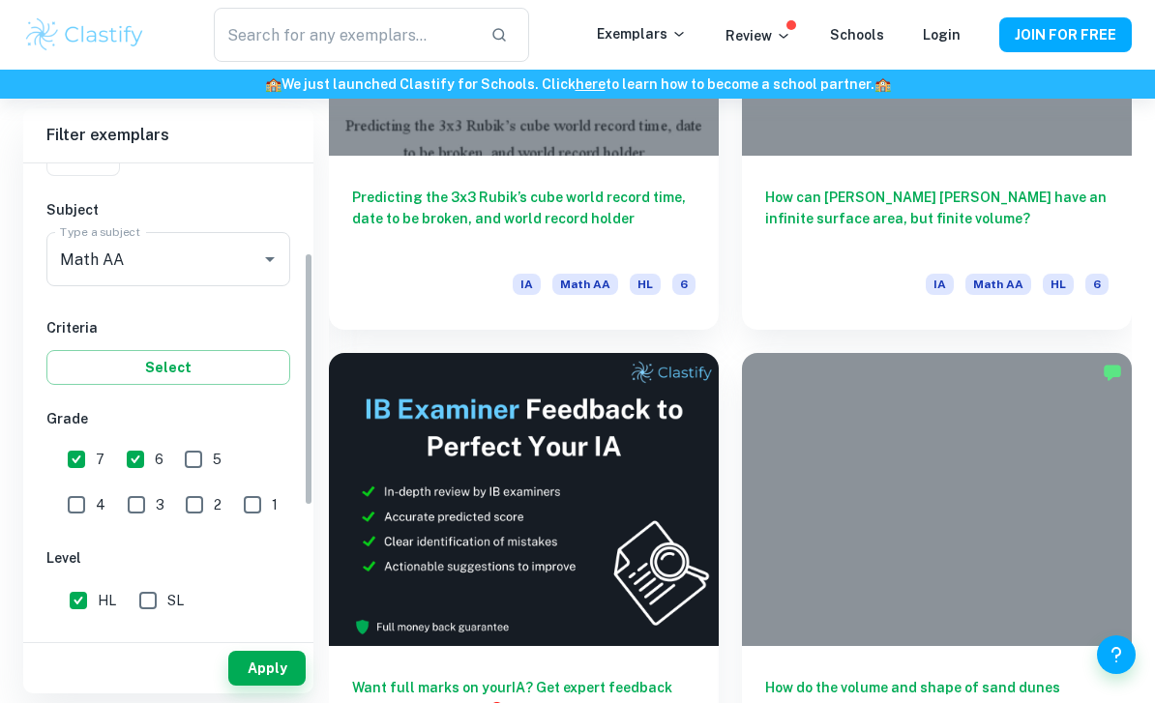
click at [130, 461] on input "6" at bounding box center [135, 459] width 39 height 39
checkbox input "false"
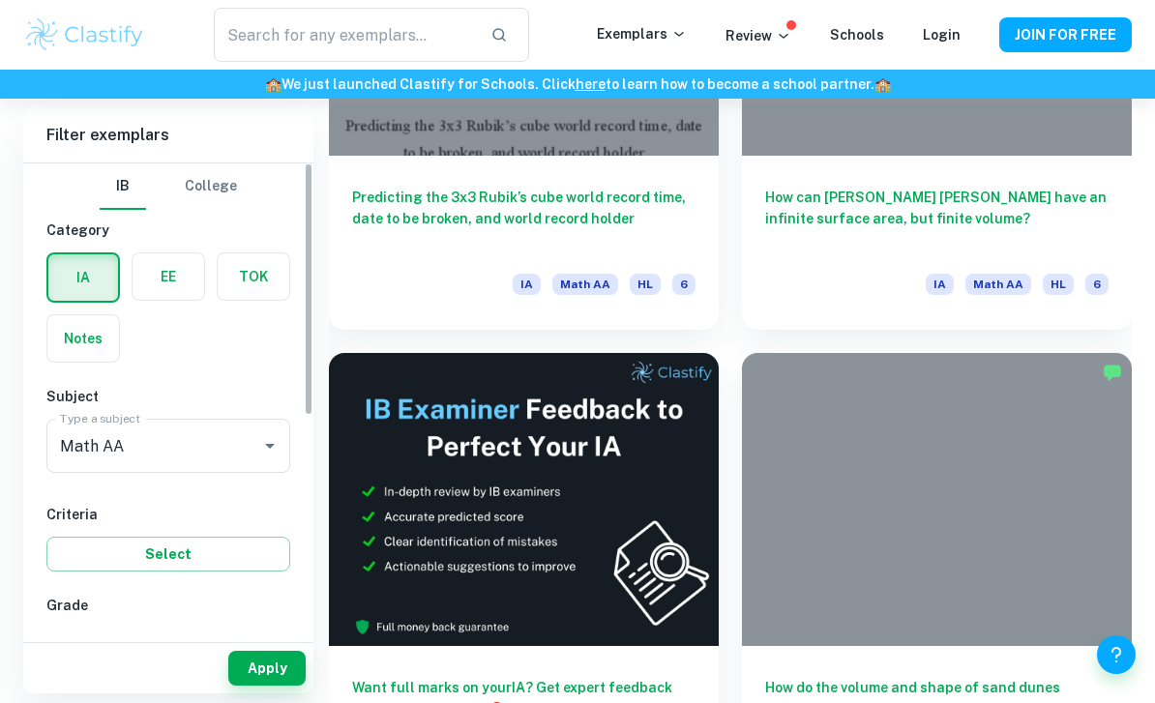
scroll to position [0, 0]
click at [72, 271] on label "button" at bounding box center [83, 277] width 70 height 46
click at [0, 0] on input "radio" at bounding box center [0, 0] width 0 height 0
click at [80, 275] on label "button" at bounding box center [83, 277] width 70 height 46
click at [0, 0] on input "radio" at bounding box center [0, 0] width 0 height 0
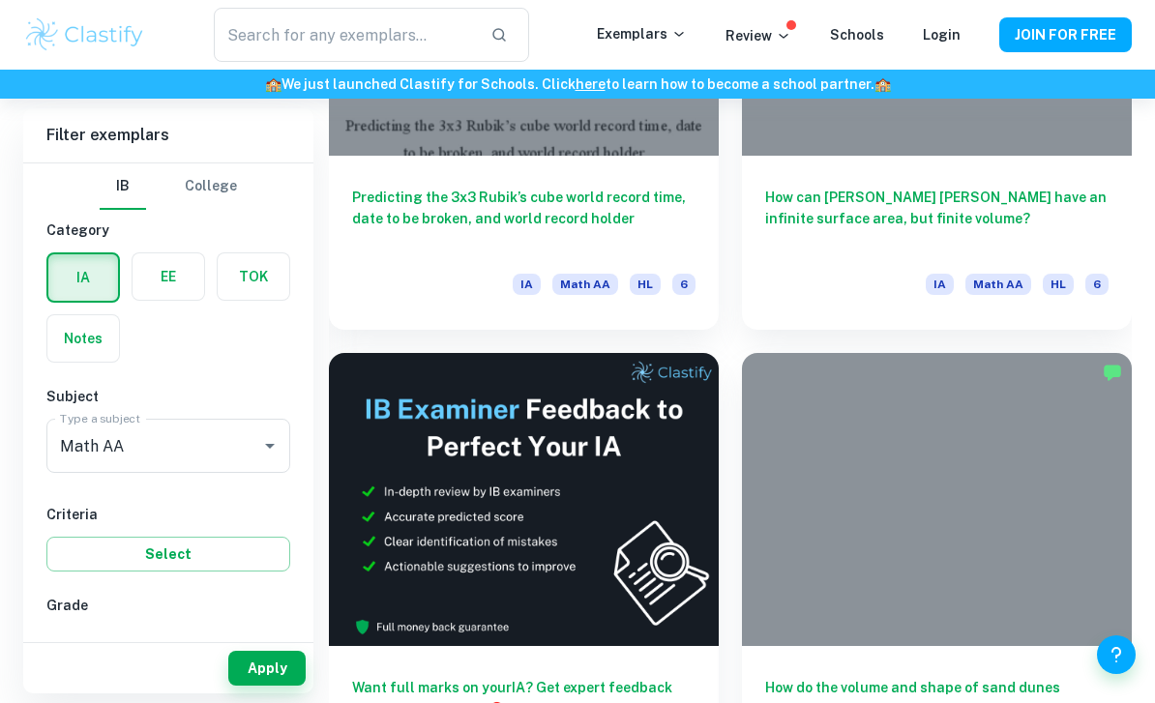
click at [166, 282] on label "button" at bounding box center [169, 276] width 72 height 46
click at [0, 0] on input "radio" at bounding box center [0, 0] width 0 height 0
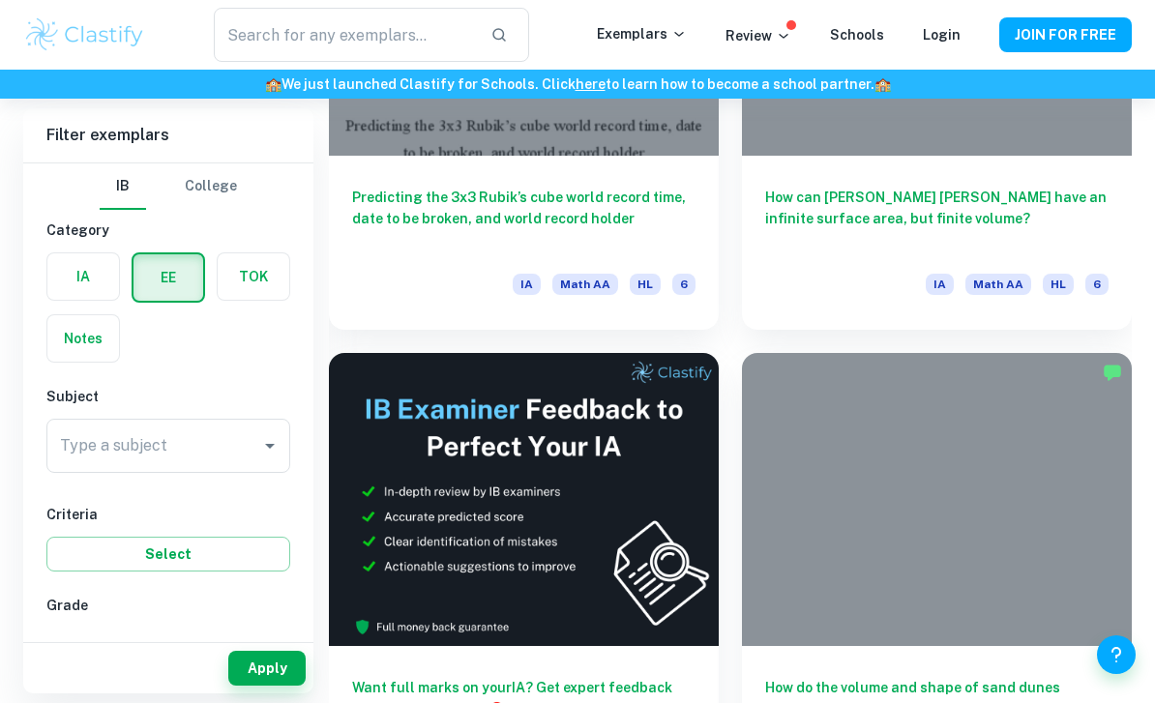
click at [122, 445] on div "Type a subject Type a subject" at bounding box center [168, 446] width 244 height 54
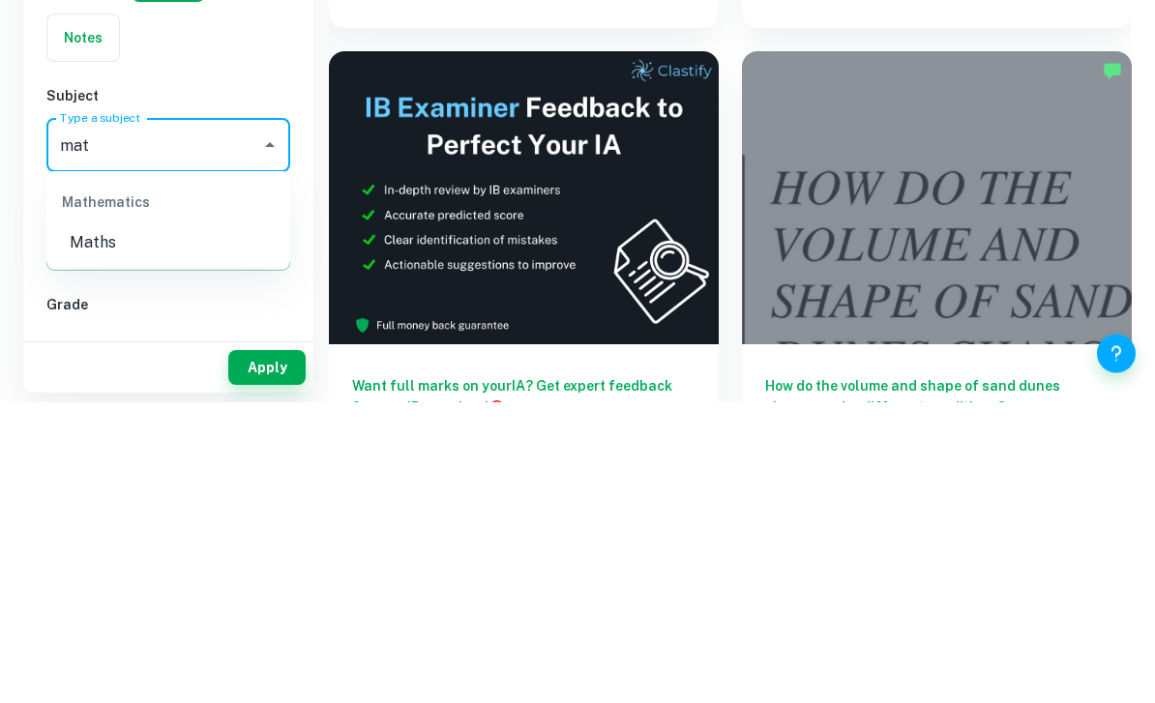
click at [74, 527] on li "Maths" at bounding box center [168, 544] width 244 height 35
click at [89, 527] on li "Maths" at bounding box center [168, 544] width 244 height 35
type input "Maths"
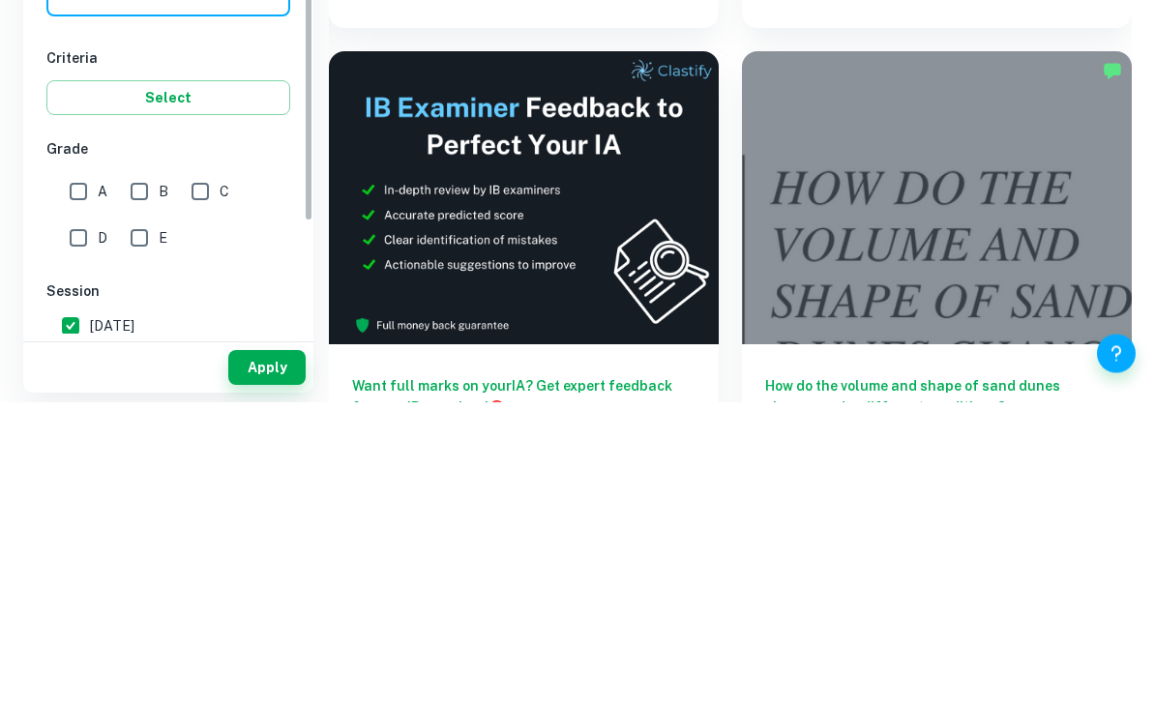
scroll to position [174, 0]
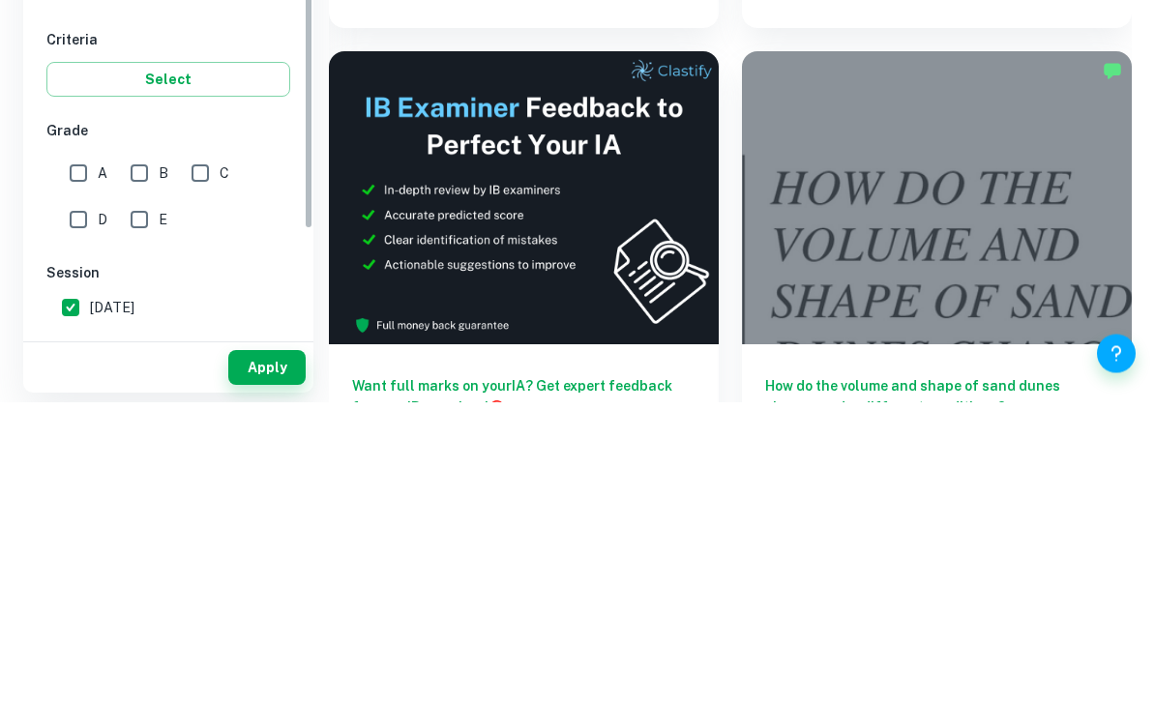
click at [74, 455] on input "A" at bounding box center [78, 474] width 39 height 39
checkbox input "true"
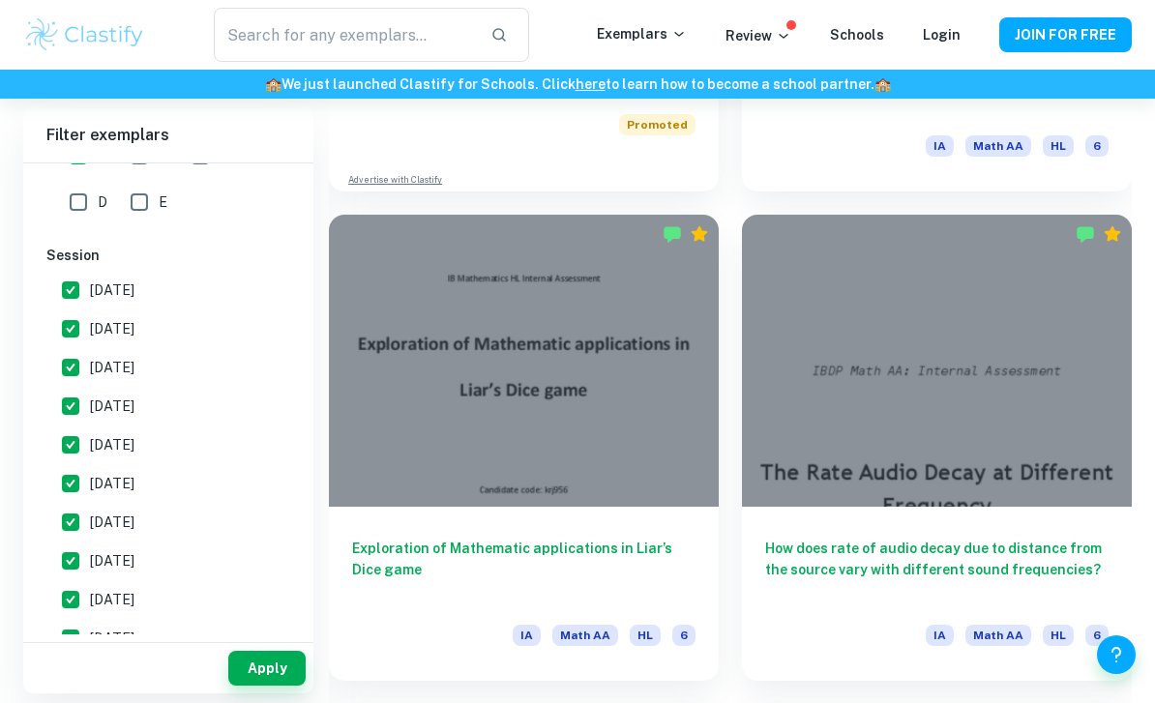
scroll to position [1432, 0]
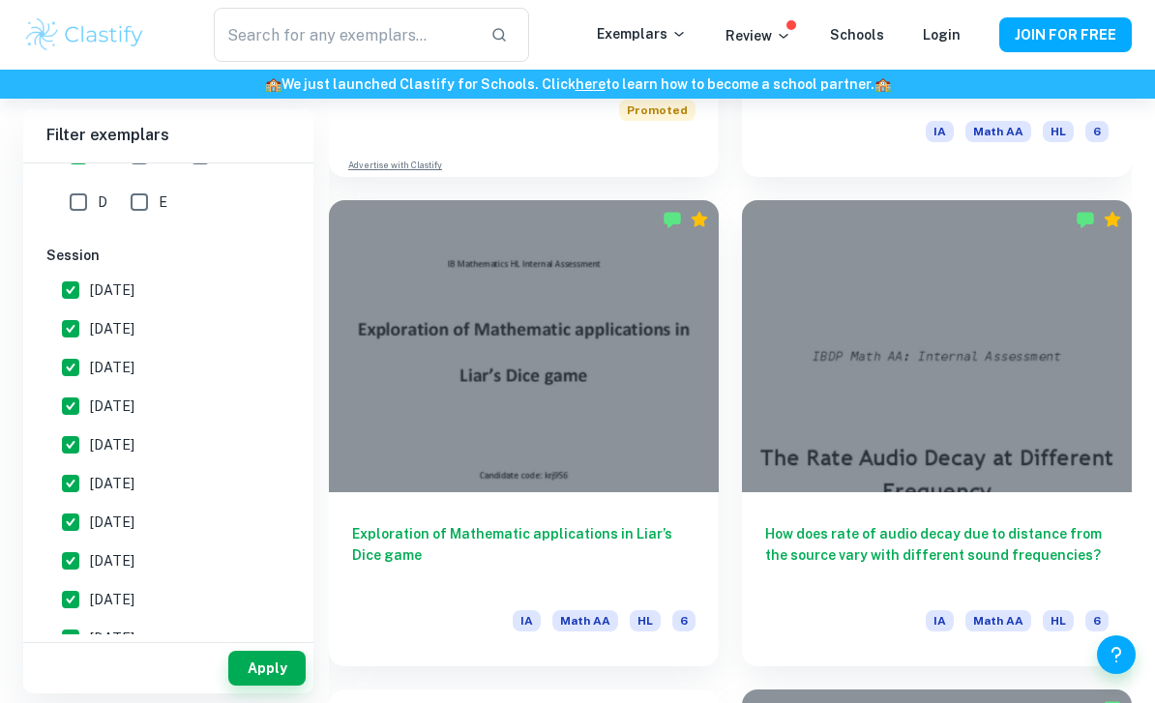
click at [280, 686] on button "Apply" at bounding box center [266, 668] width 77 height 35
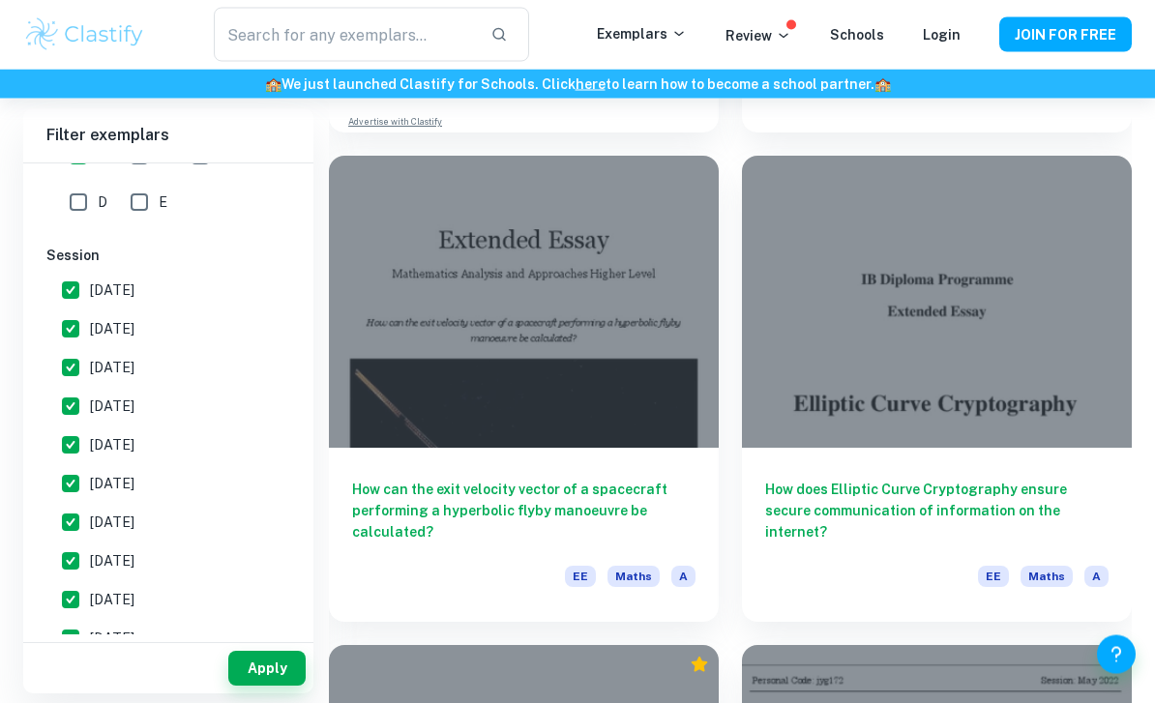
scroll to position [2049, 0]
click at [623, 508] on h6 "How can the exit velocity vector of a spacecraft performing a hyperbolic flyby …" at bounding box center [523, 511] width 343 height 64
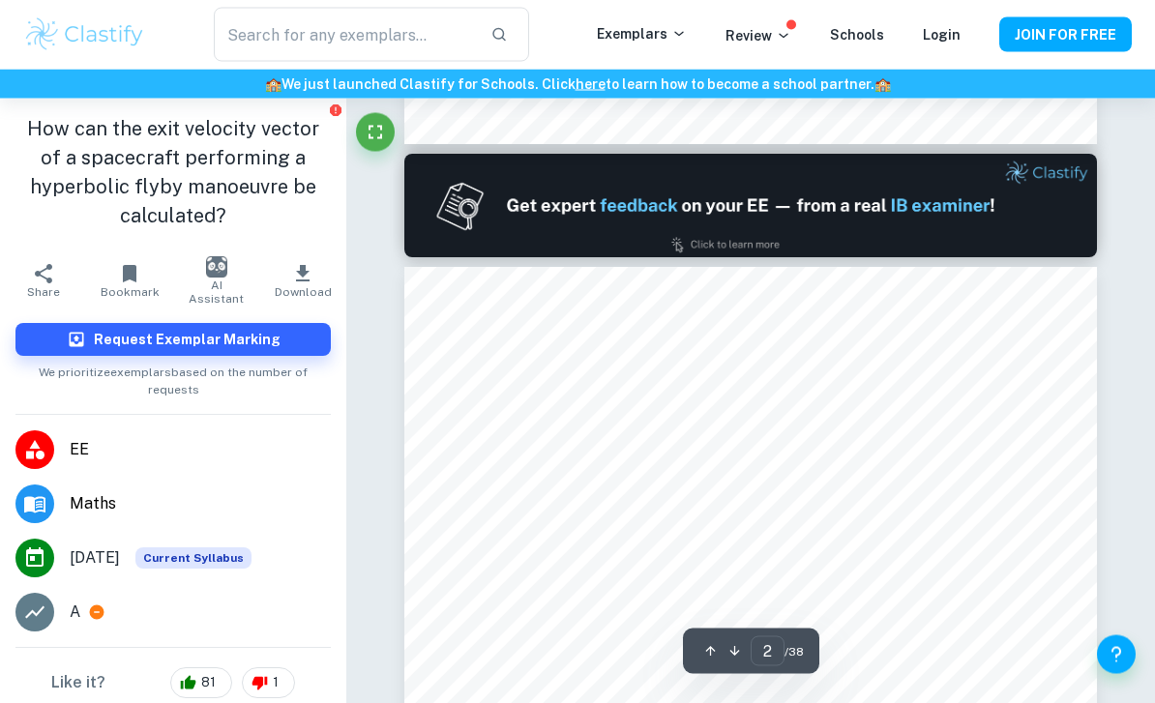
scroll to position [1222, 0]
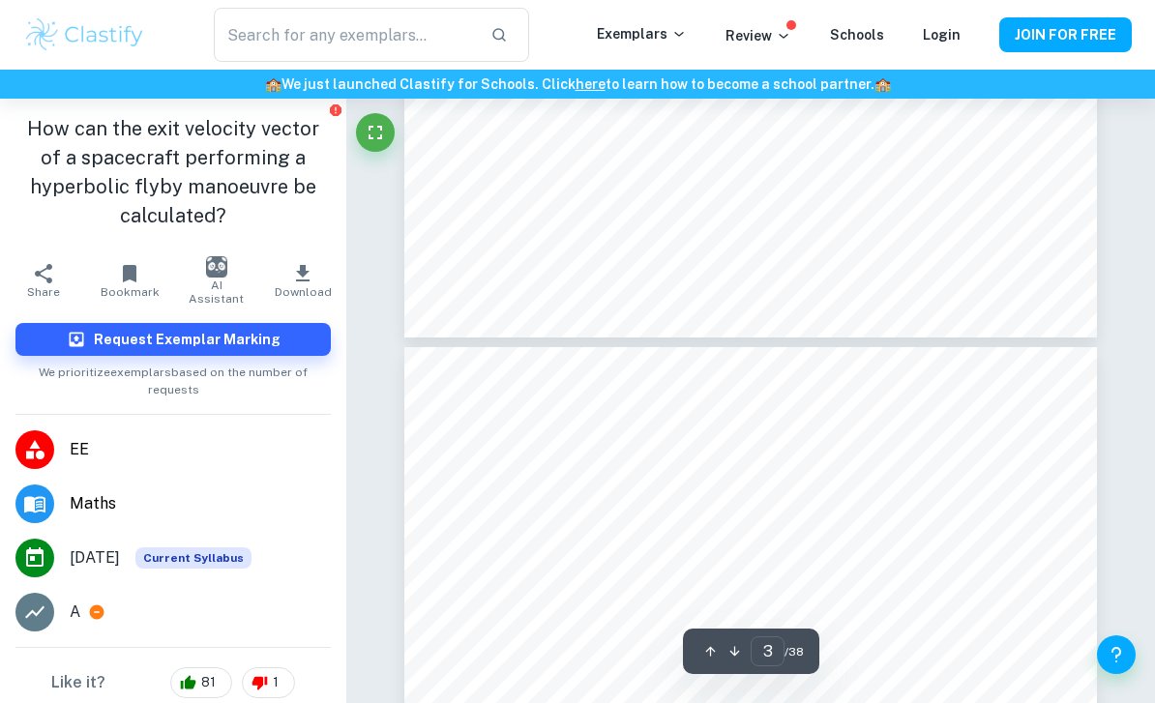
type input "4"
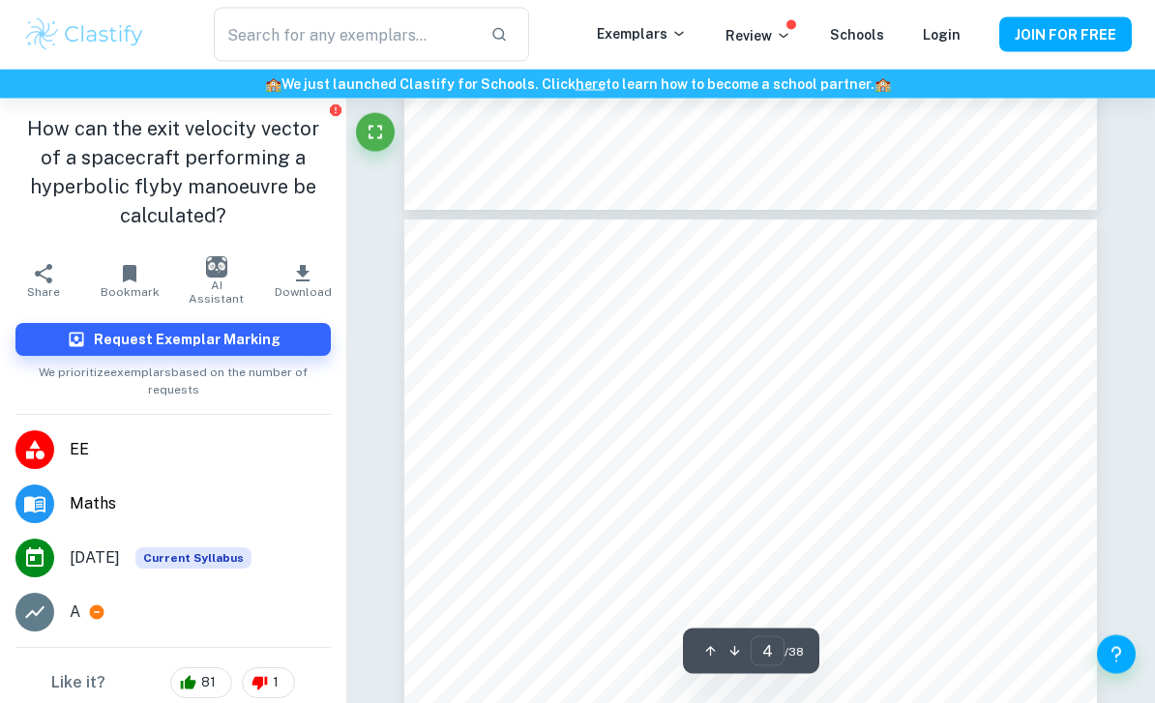
scroll to position [3113, 0]
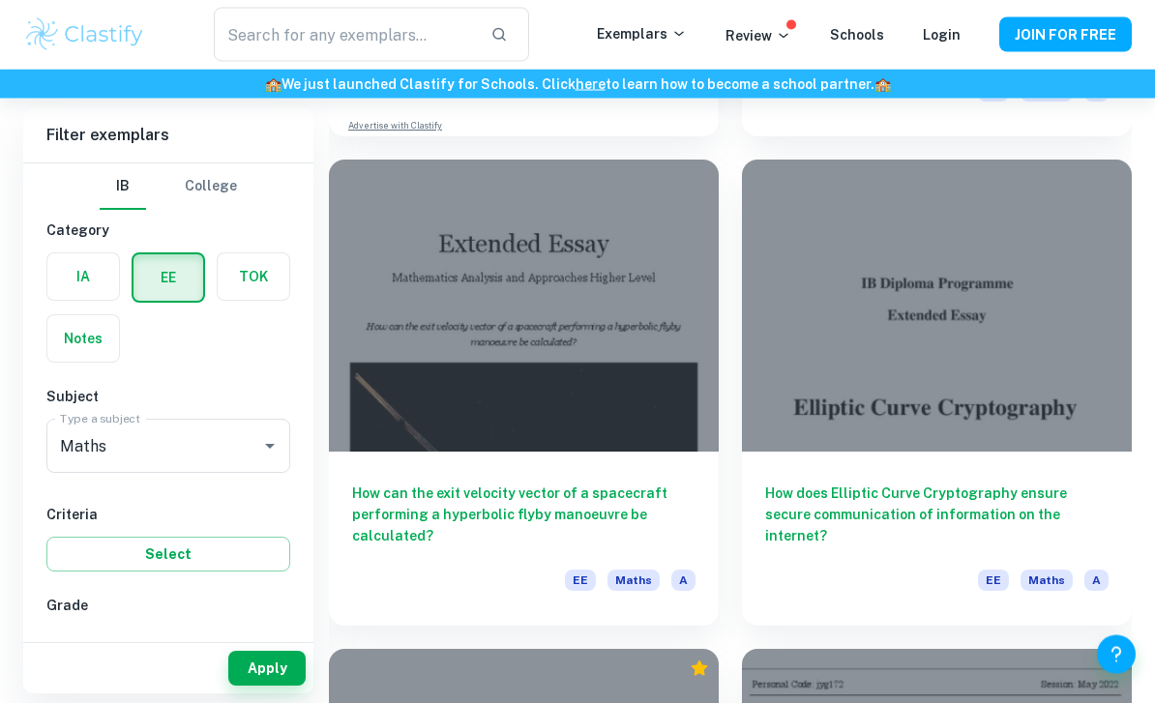
scroll to position [2048, 0]
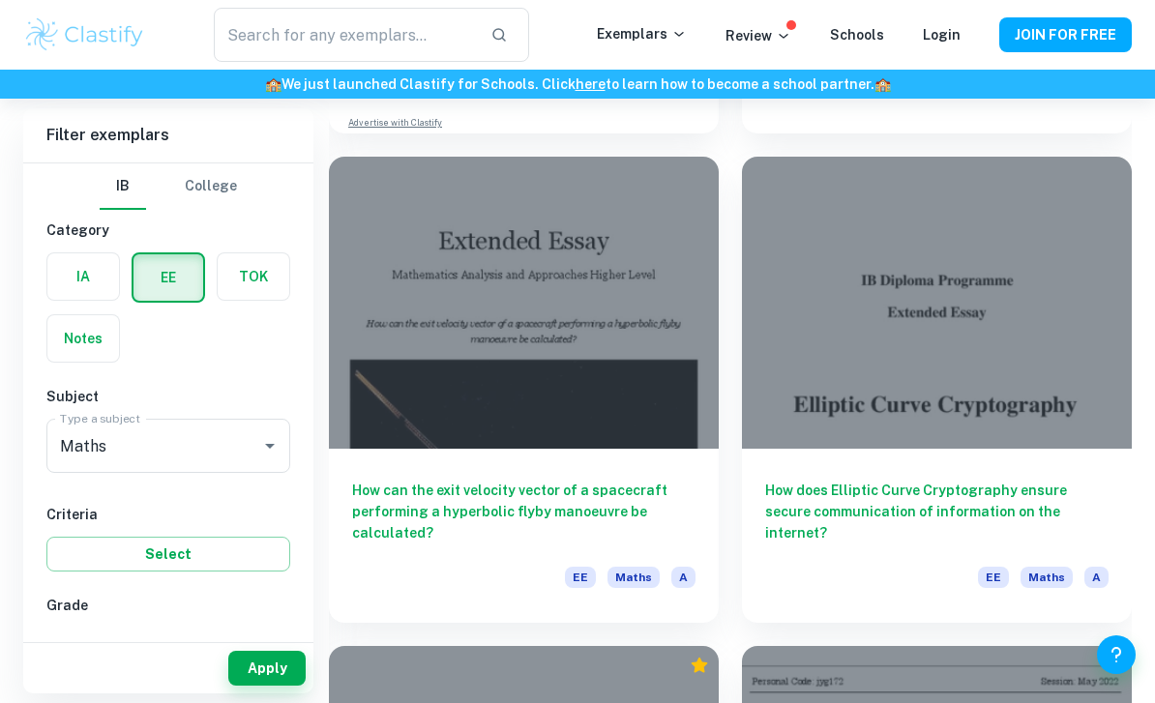
click at [942, 480] on h6 "How does Elliptic Curve Cryptography ensure secure communication of information…" at bounding box center [936, 512] width 343 height 64
